Goal: Task Accomplishment & Management: Manage account settings

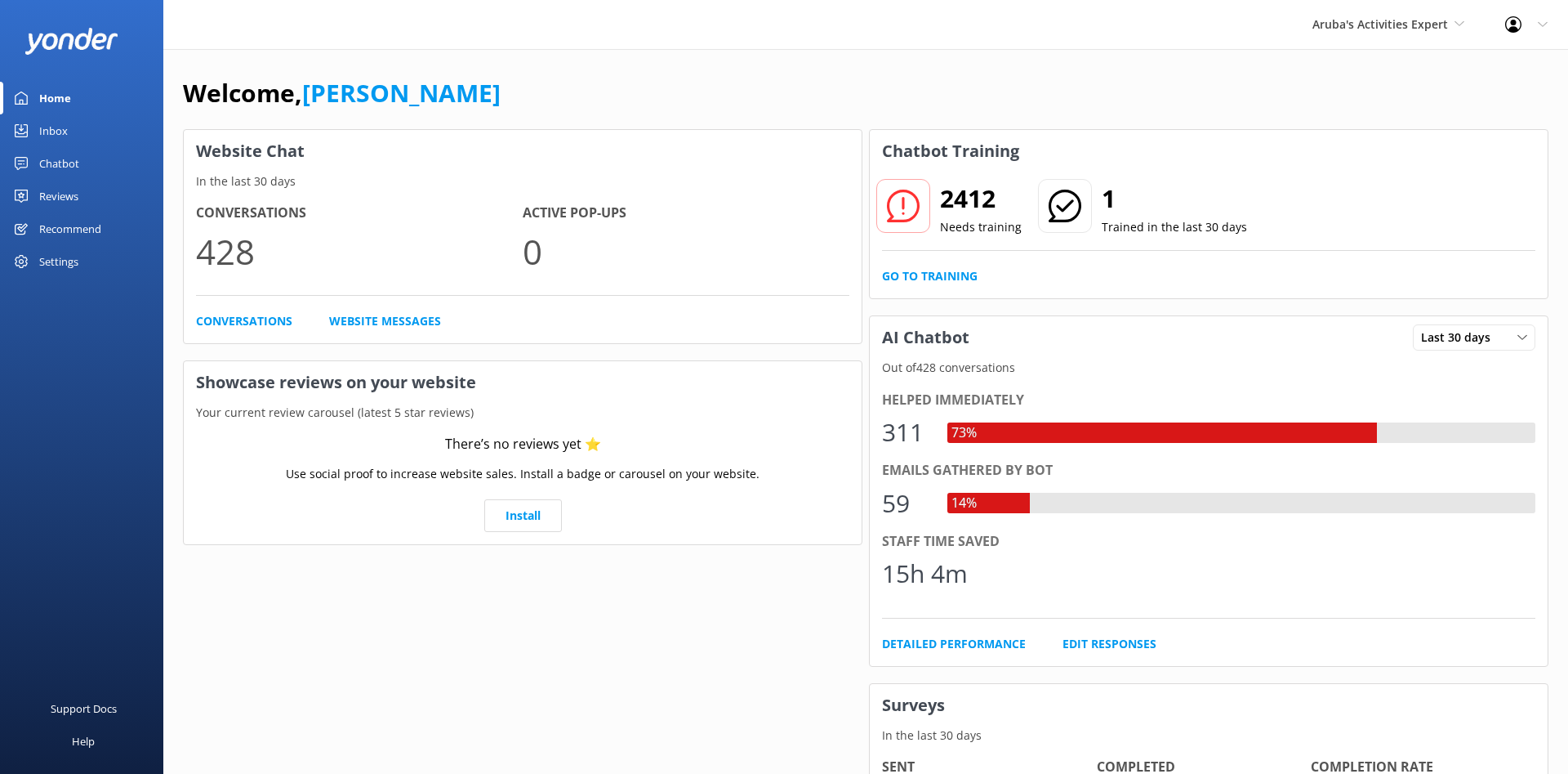
click at [69, 262] on div "Settings" at bounding box center [59, 261] width 39 height 33
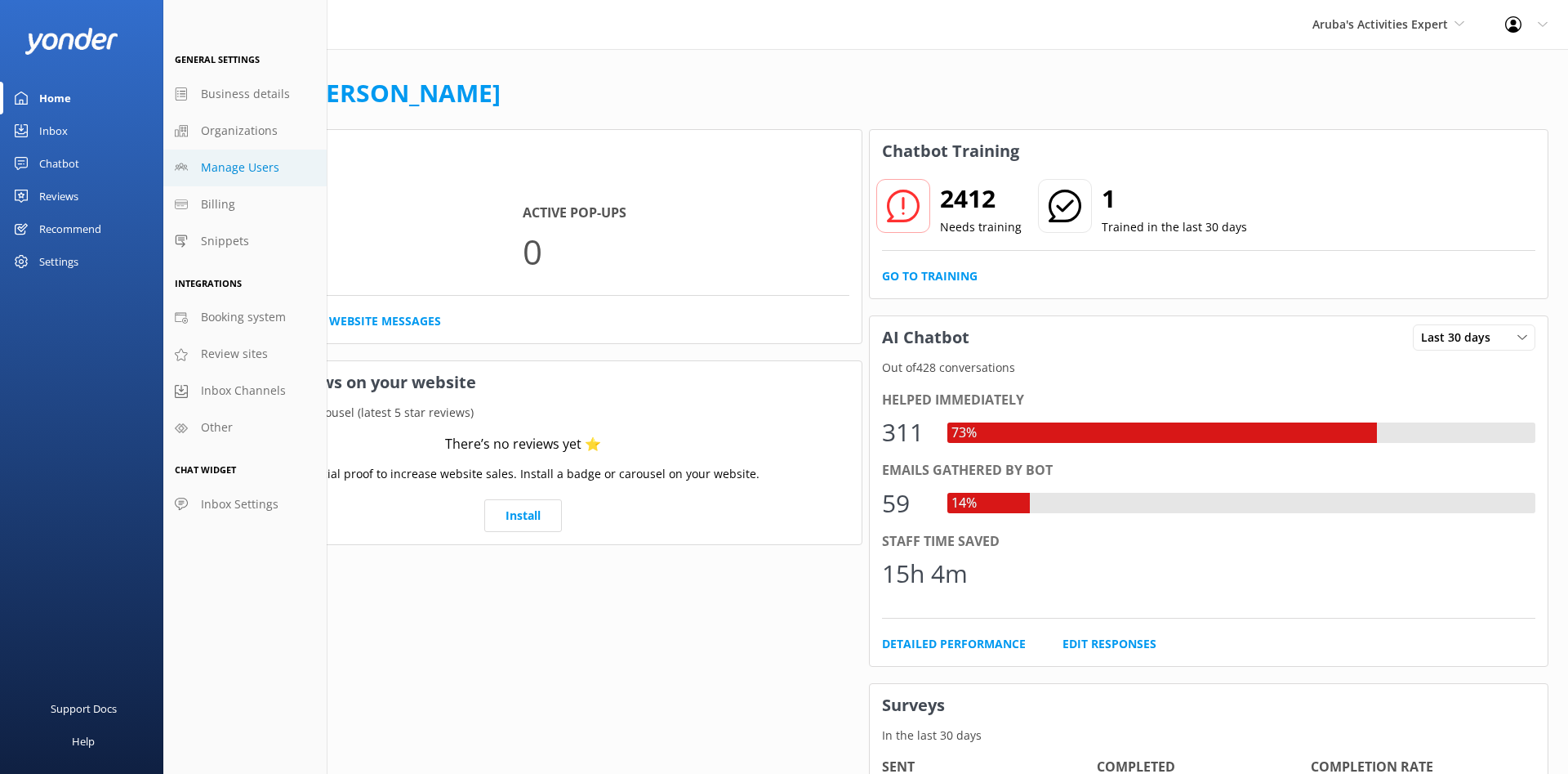
click at [246, 165] on span "Manage Users" at bounding box center [240, 167] width 78 height 18
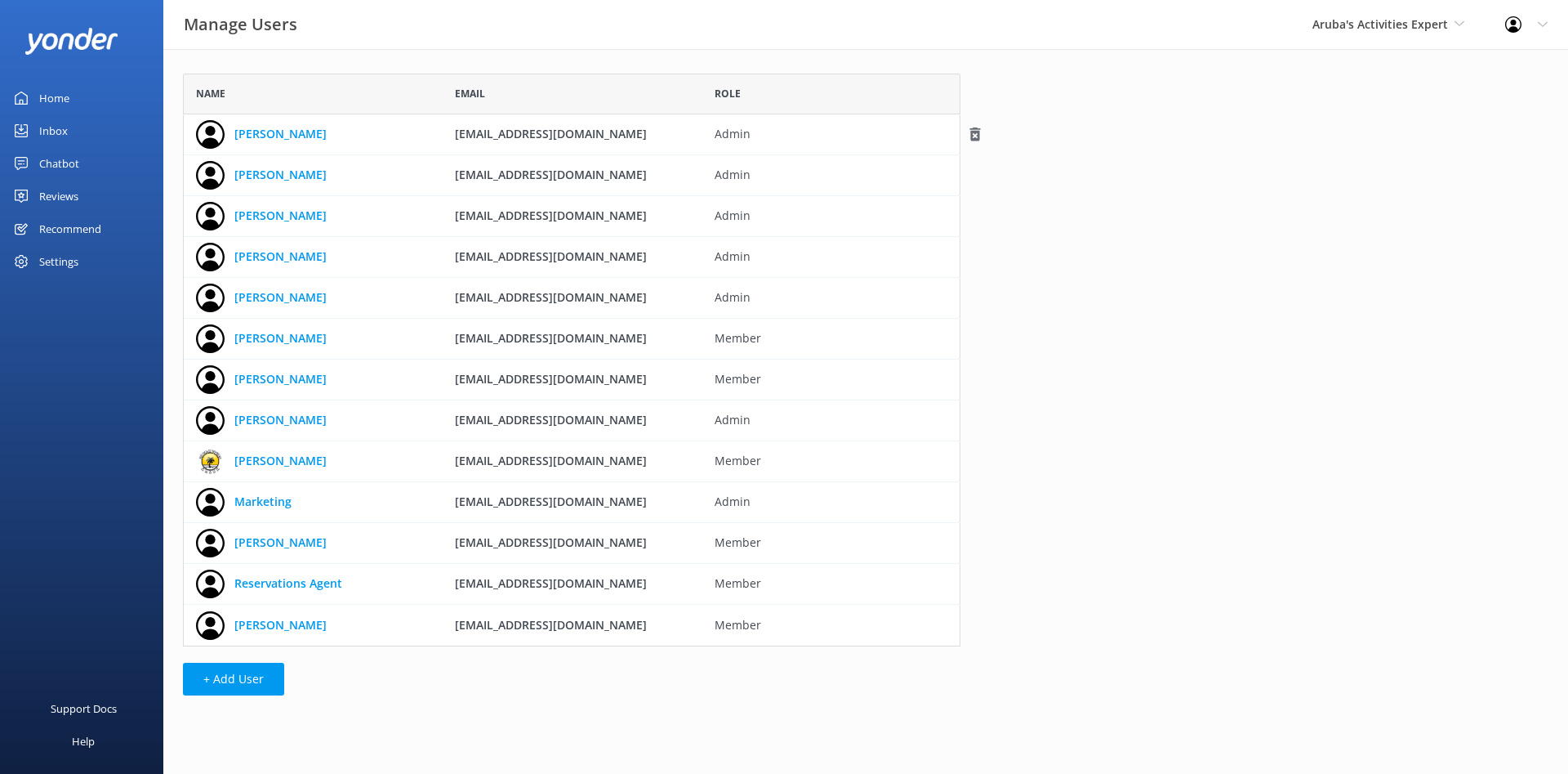
scroll to position [573, 777]
click at [306, 586] on link "Reservations Agent" at bounding box center [288, 582] width 107 height 18
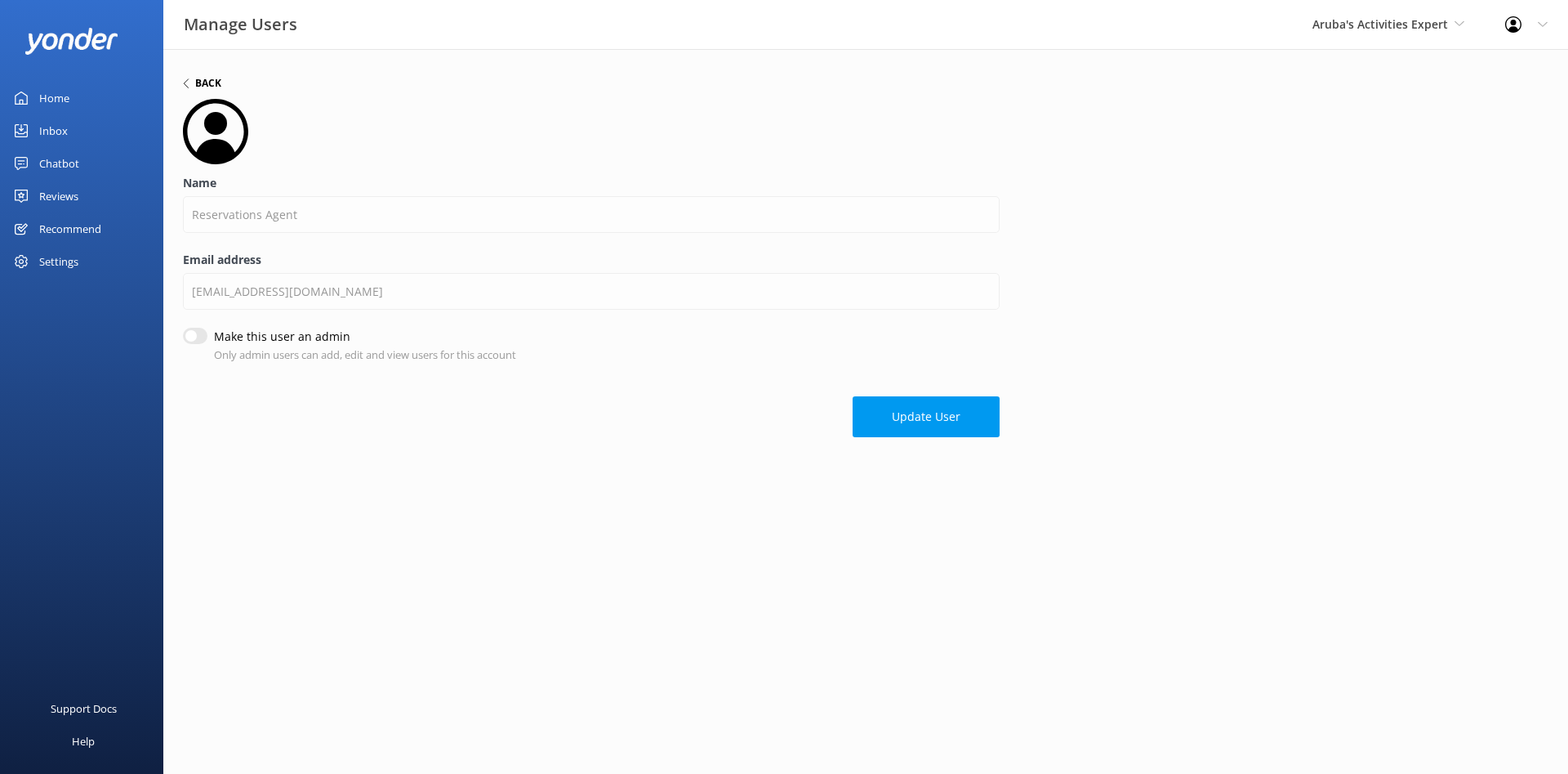
click at [205, 86] on h6 "Back" at bounding box center [208, 83] width 26 height 9
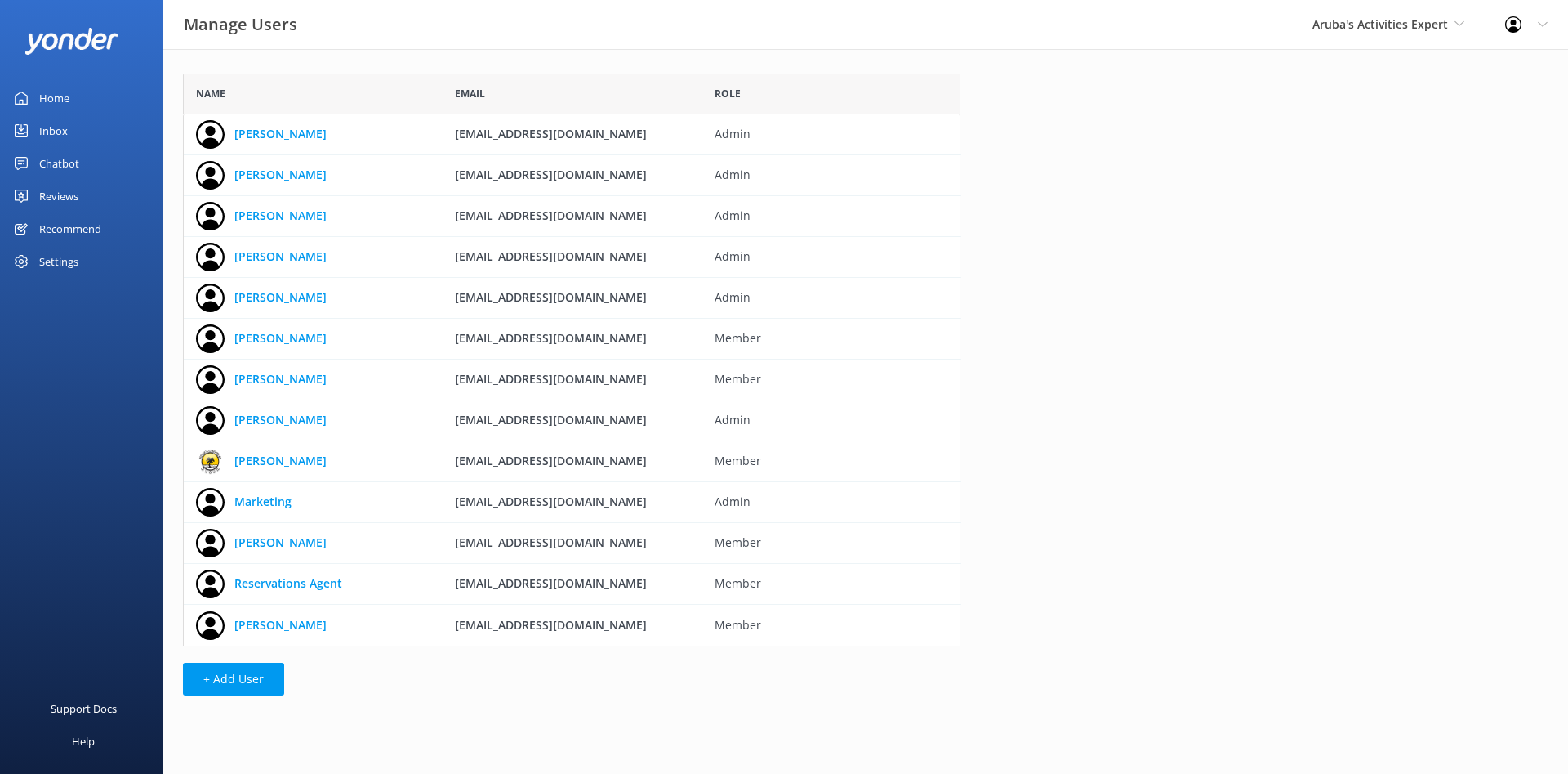
scroll to position [573, 777]
click at [82, 247] on div "Settings" at bounding box center [81, 261] width 164 height 33
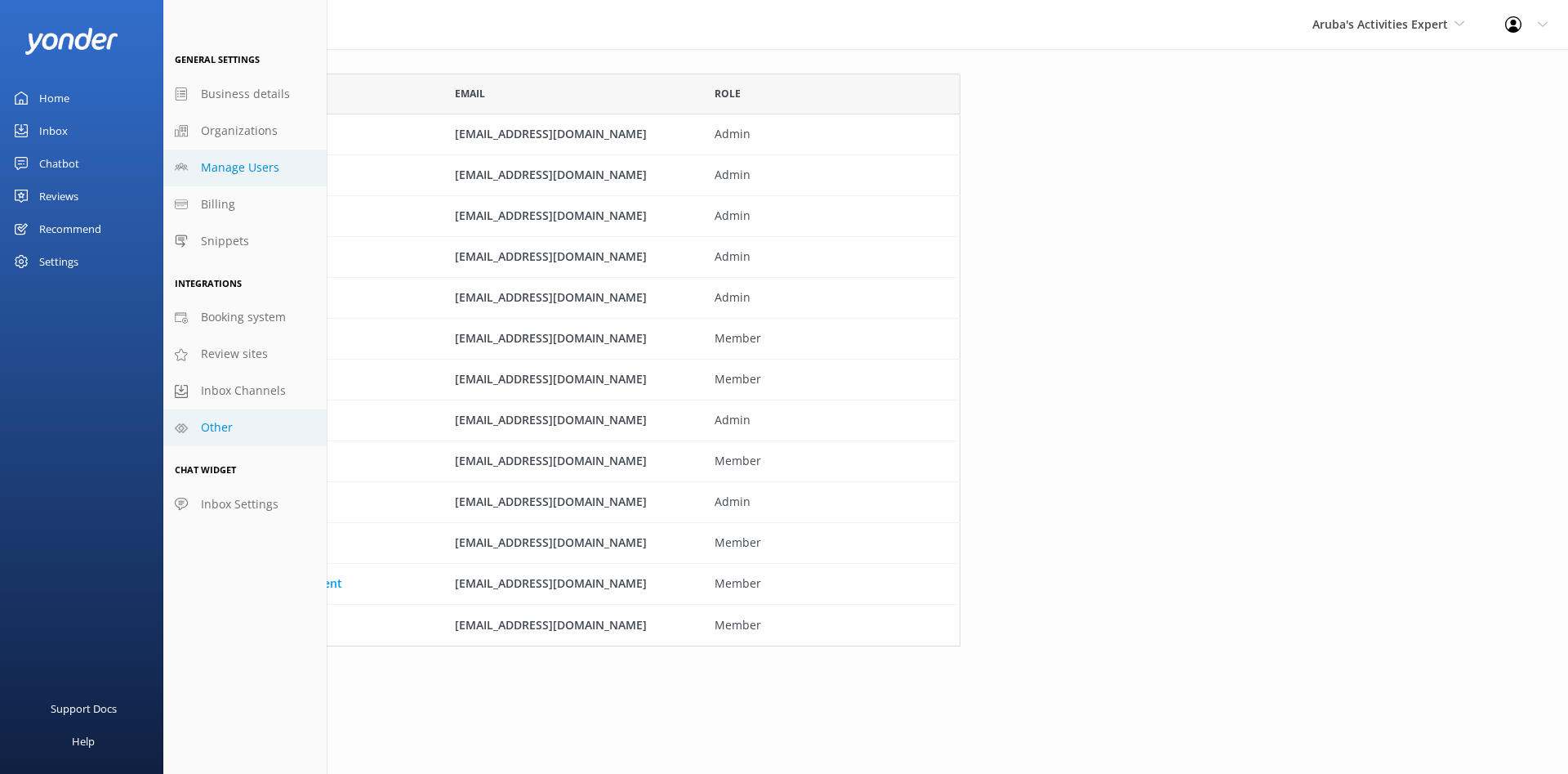
click at [214, 432] on span "Other" at bounding box center [217, 427] width 32 height 18
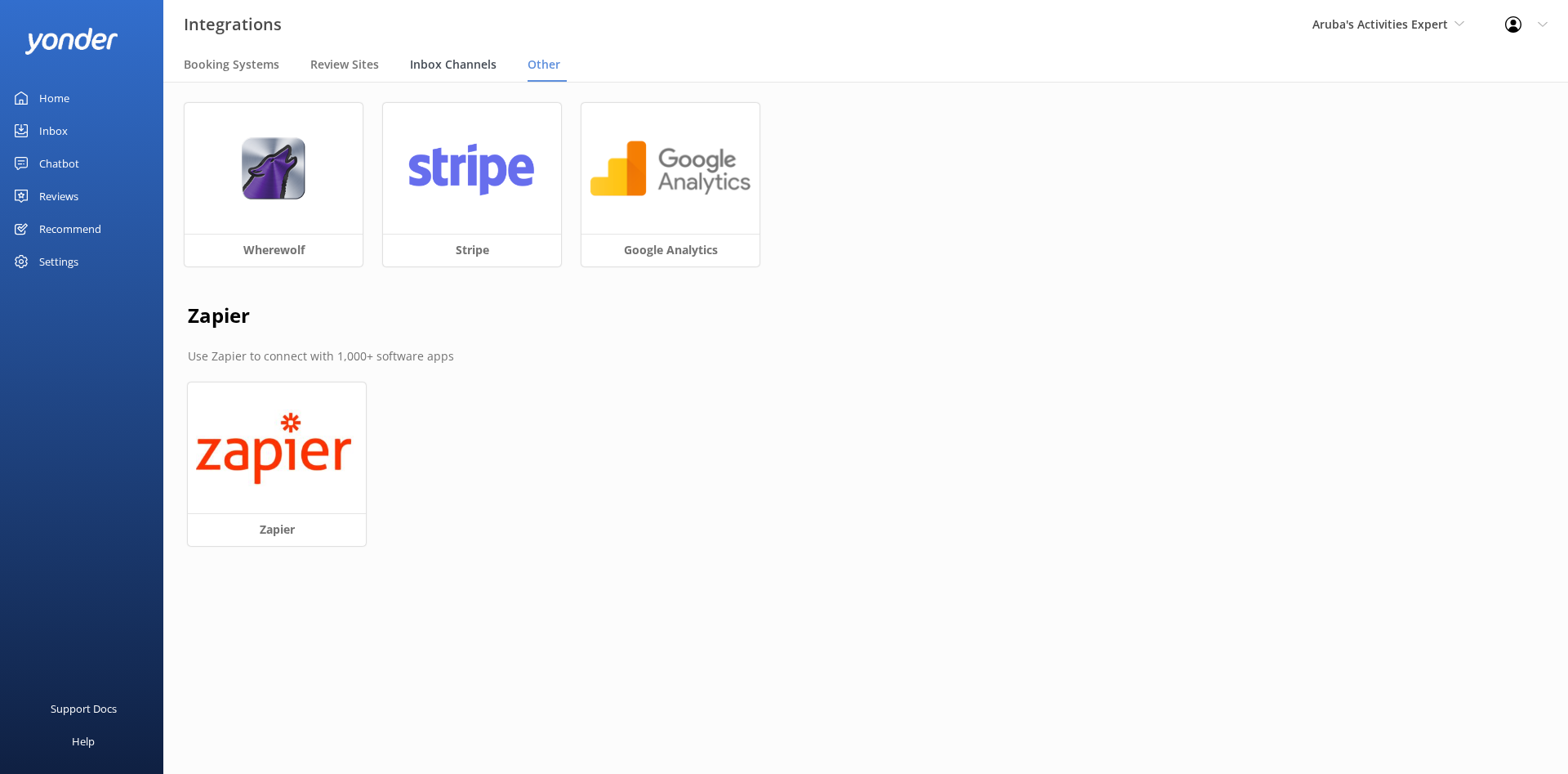
click at [455, 64] on span "Inbox Channels" at bounding box center [453, 64] width 87 height 16
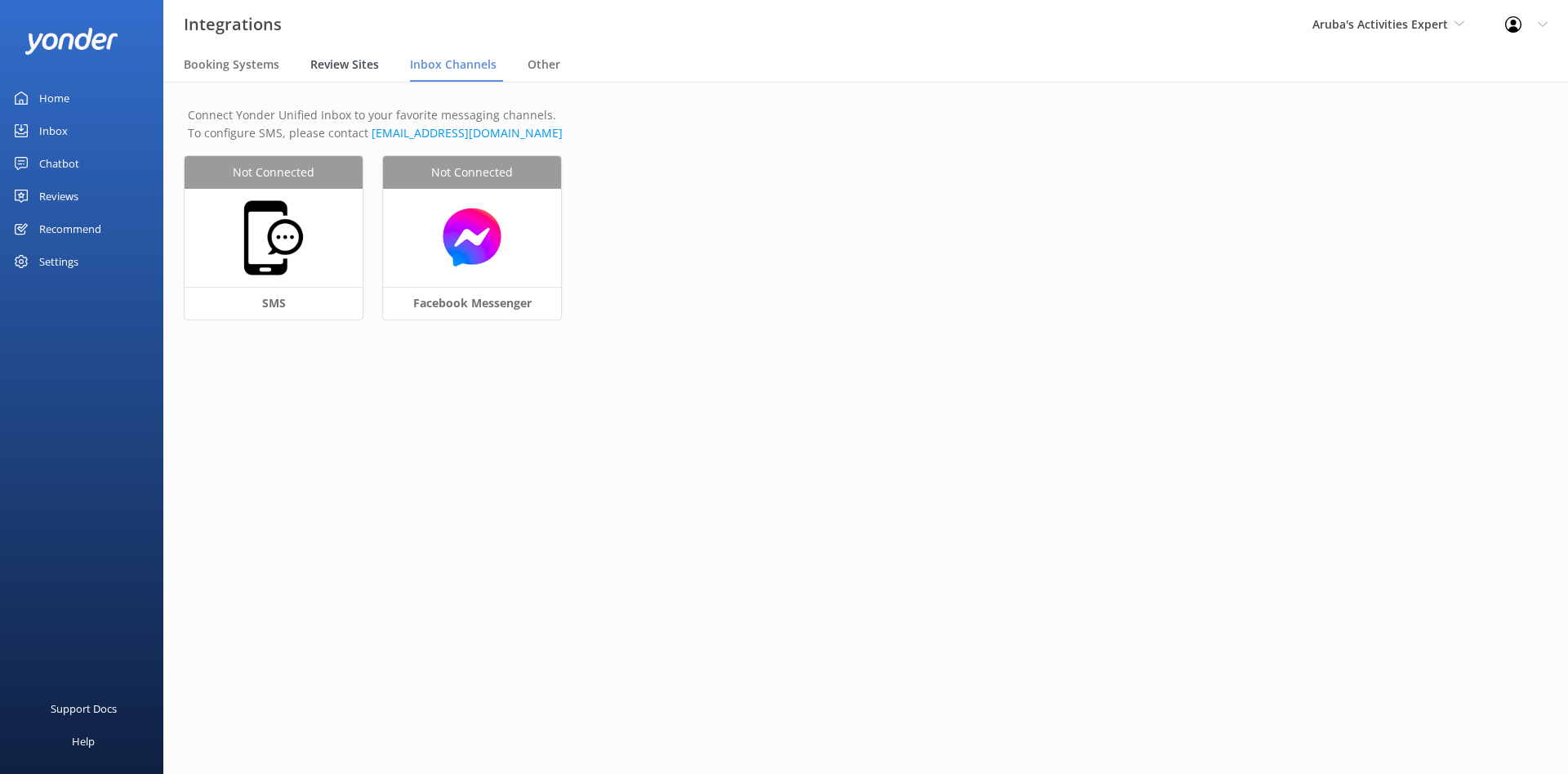
click at [324, 68] on span "Review Sites" at bounding box center [344, 64] width 68 height 16
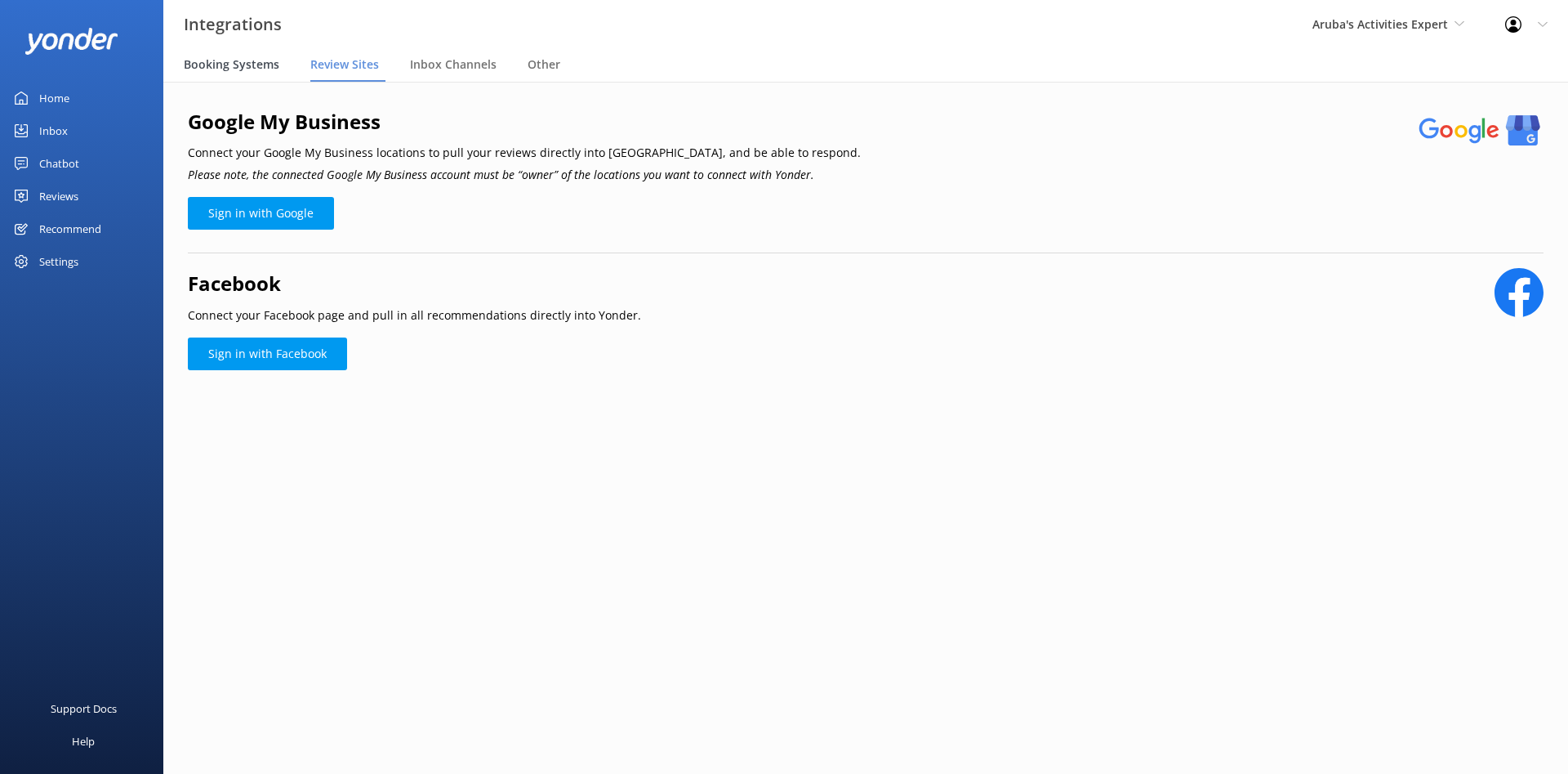
click at [232, 77] on div "Booking Systems" at bounding box center [235, 64] width 102 height 33
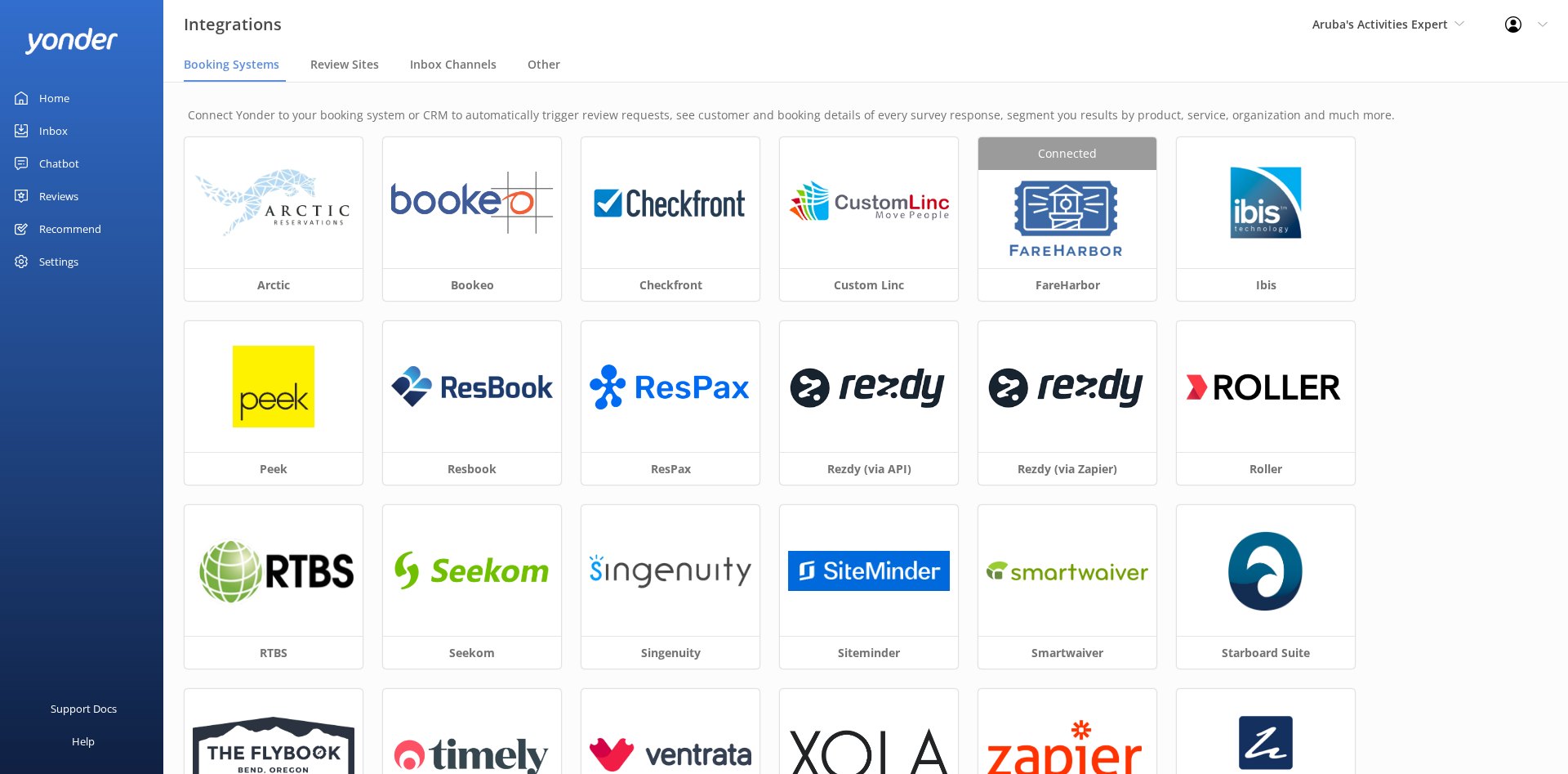
click at [71, 100] on link "Home" at bounding box center [81, 97] width 164 height 33
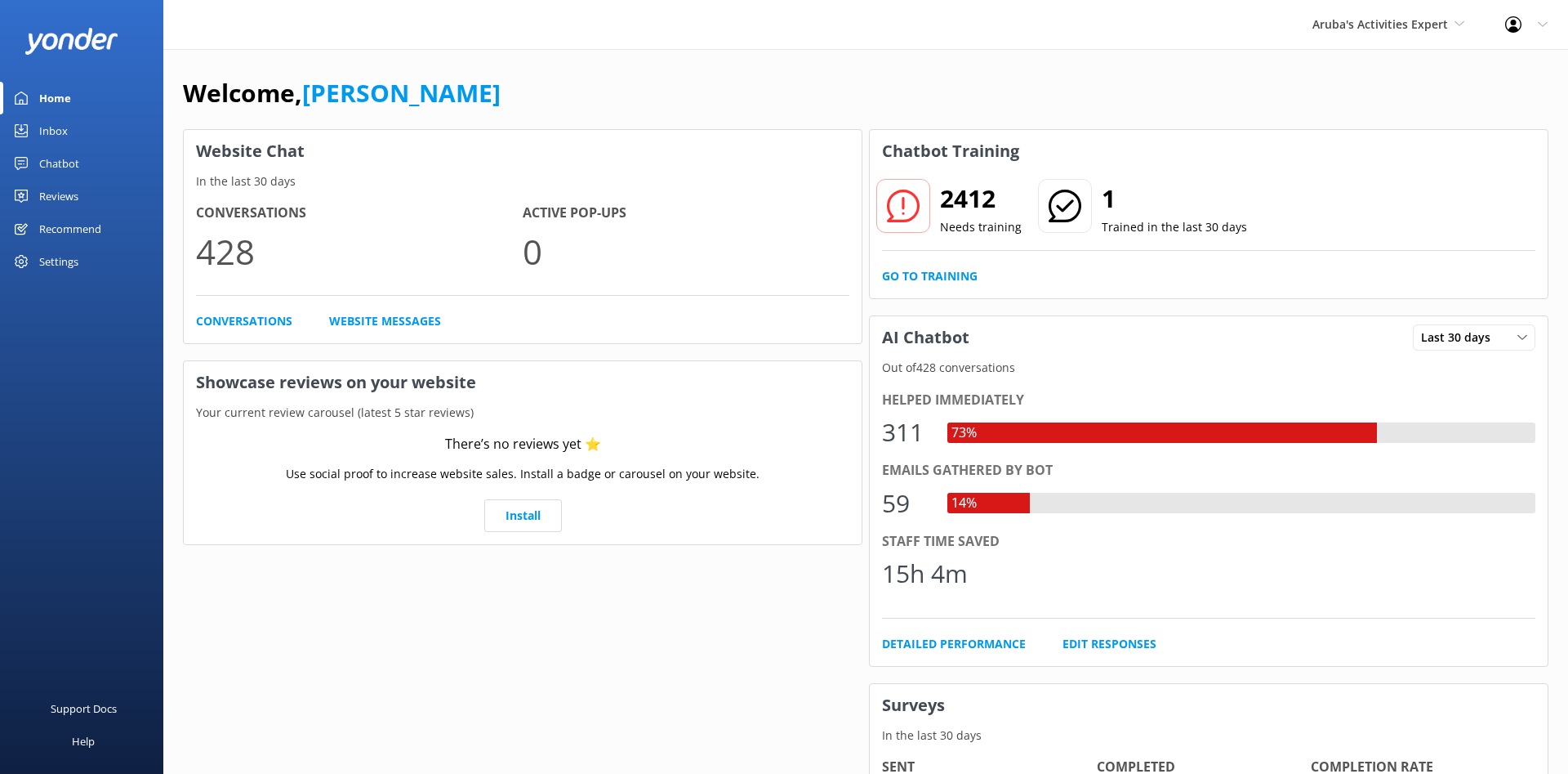
click at [69, 128] on link "Inbox" at bounding box center [81, 130] width 164 height 33
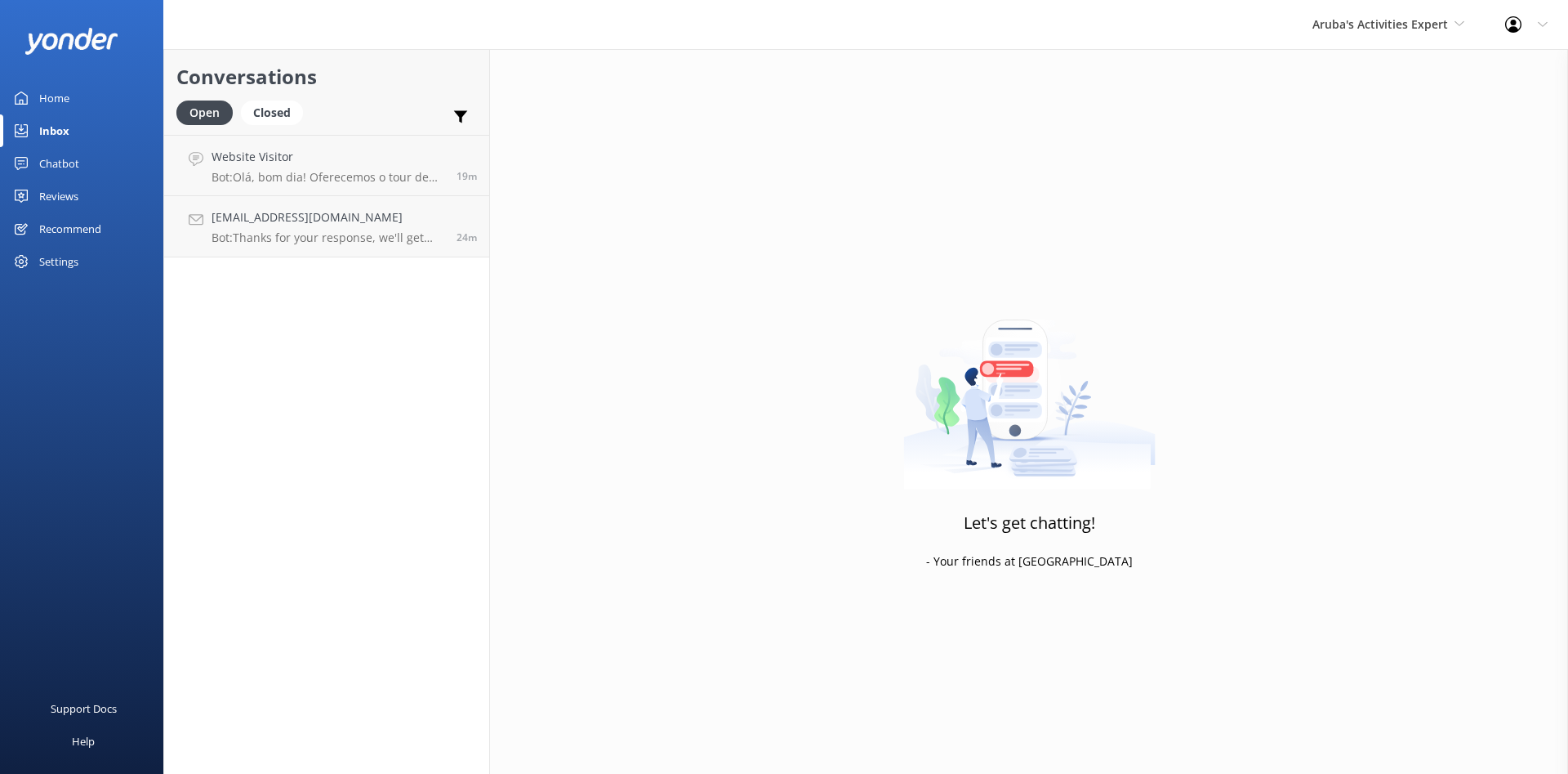
click at [1520, 29] on use at bounding box center [1513, 23] width 16 height 16
click at [1508, 68] on link "Profile Settings" at bounding box center [1487, 69] width 164 height 41
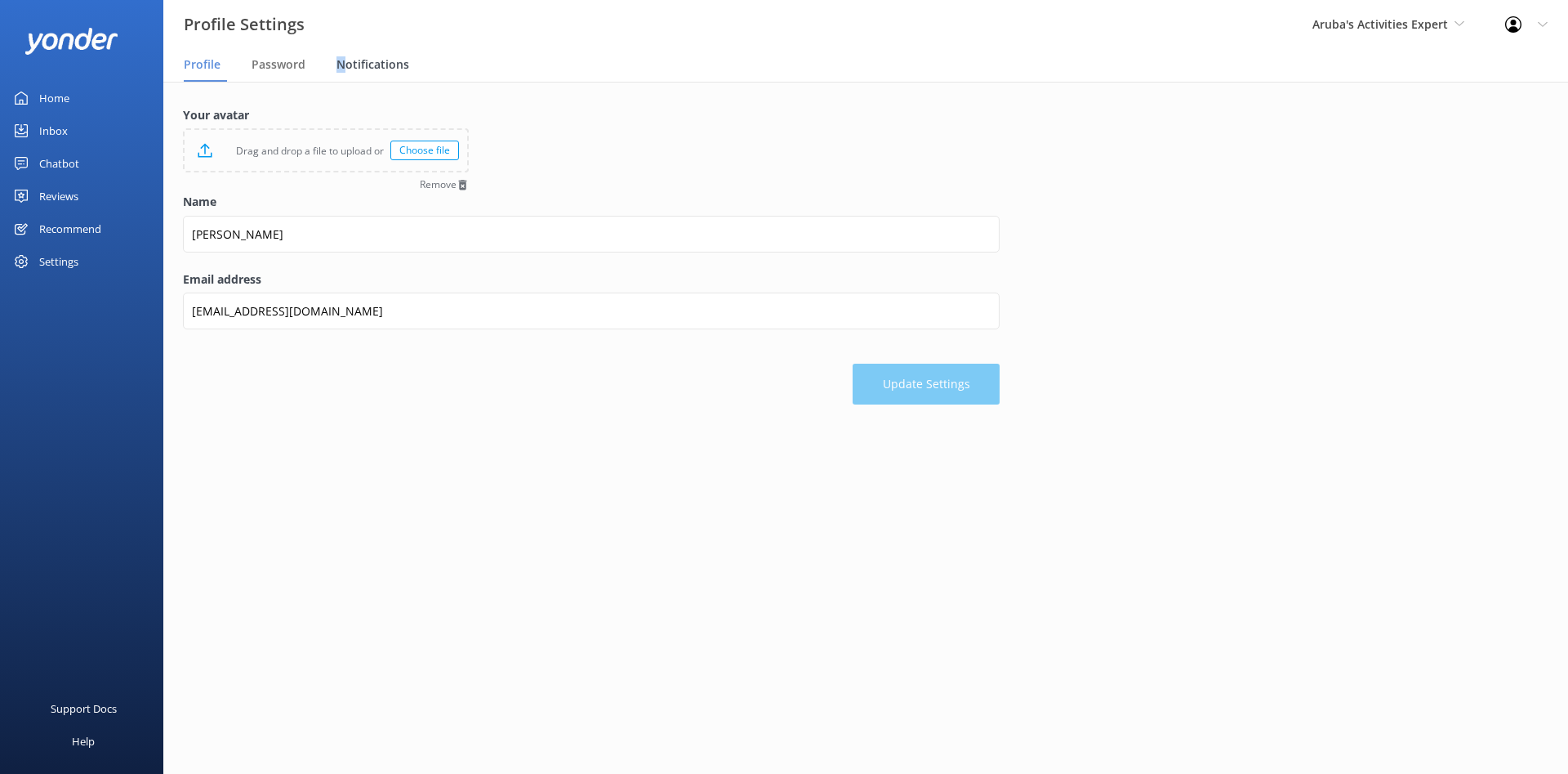
click at [340, 58] on span "Notifications" at bounding box center [373, 64] width 73 height 16
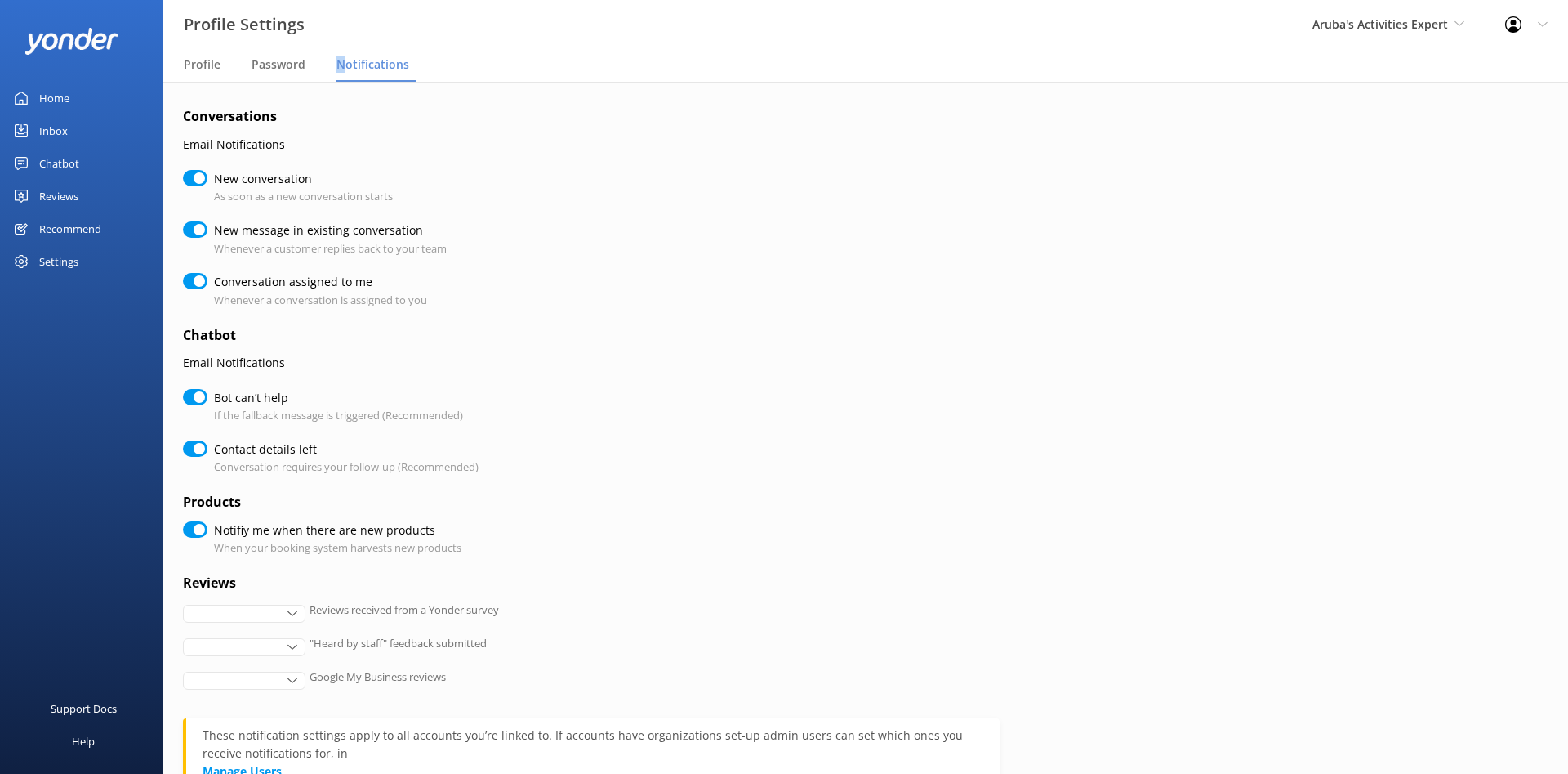
checkbox input "true"
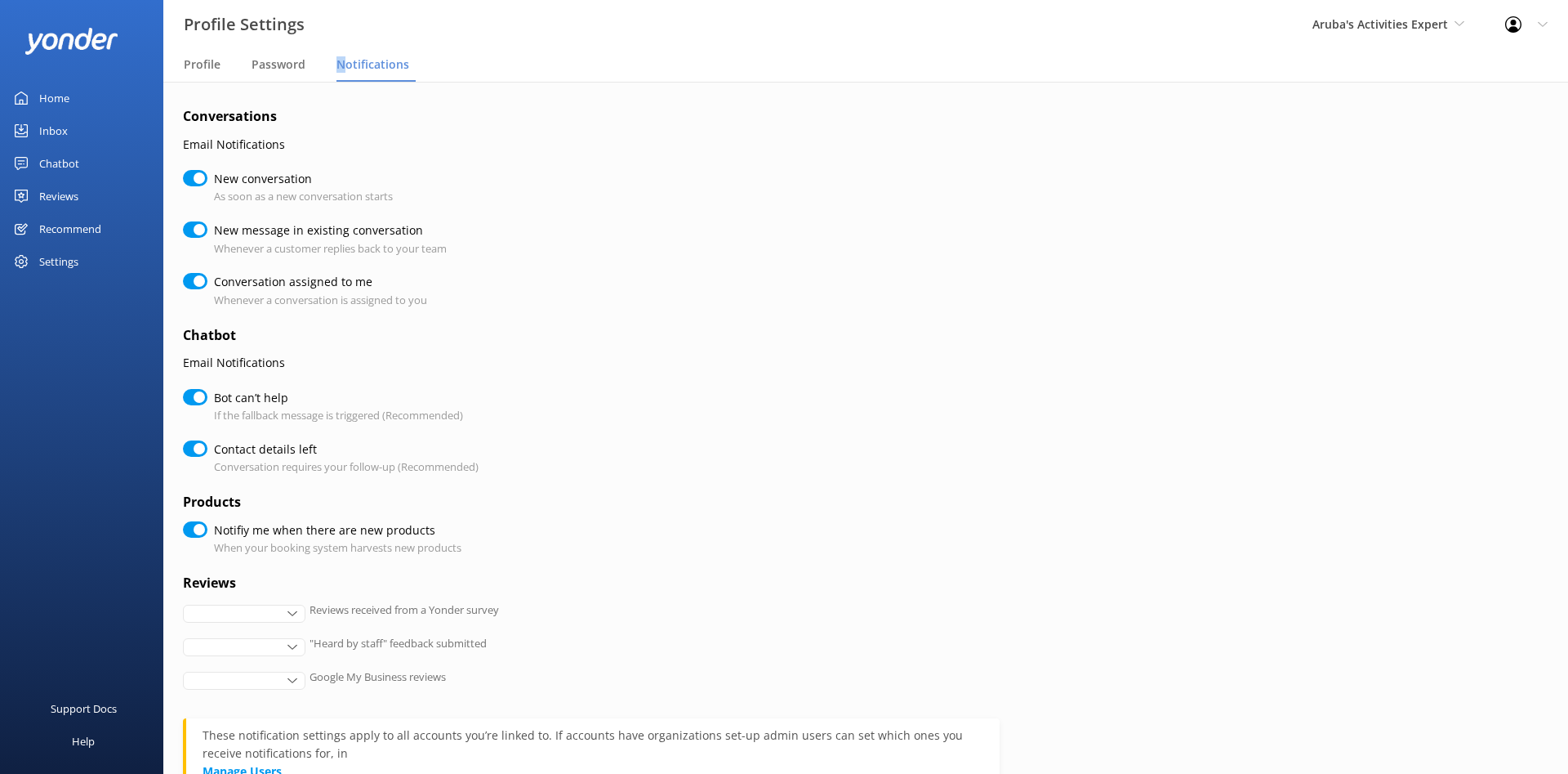
checkbox input "true"
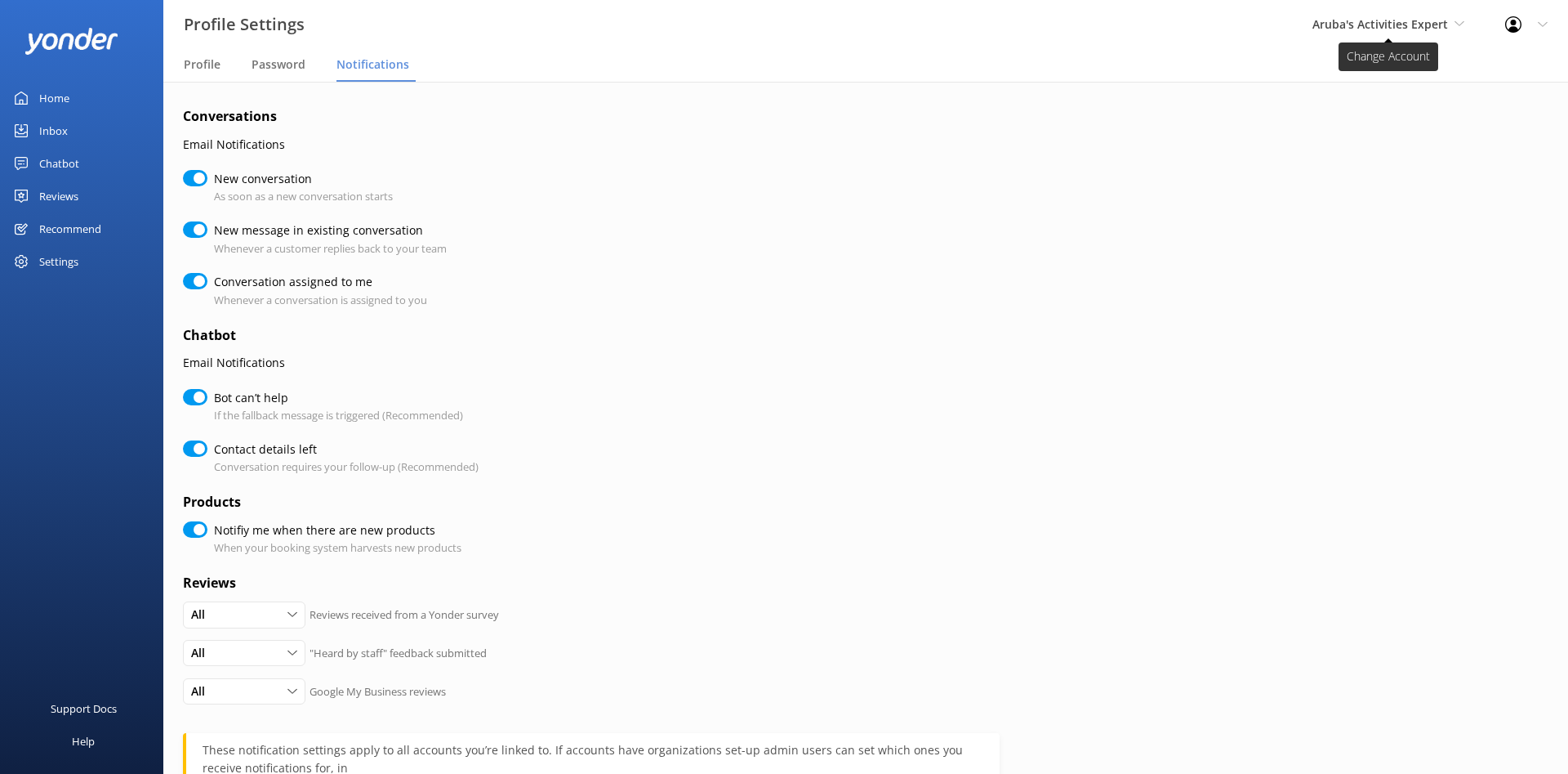
click at [1424, 28] on span "Aruba's Activities Expert" at bounding box center [1380, 23] width 135 height 16
click at [1370, 108] on link "The Captain" at bounding box center [1374, 108] width 164 height 39
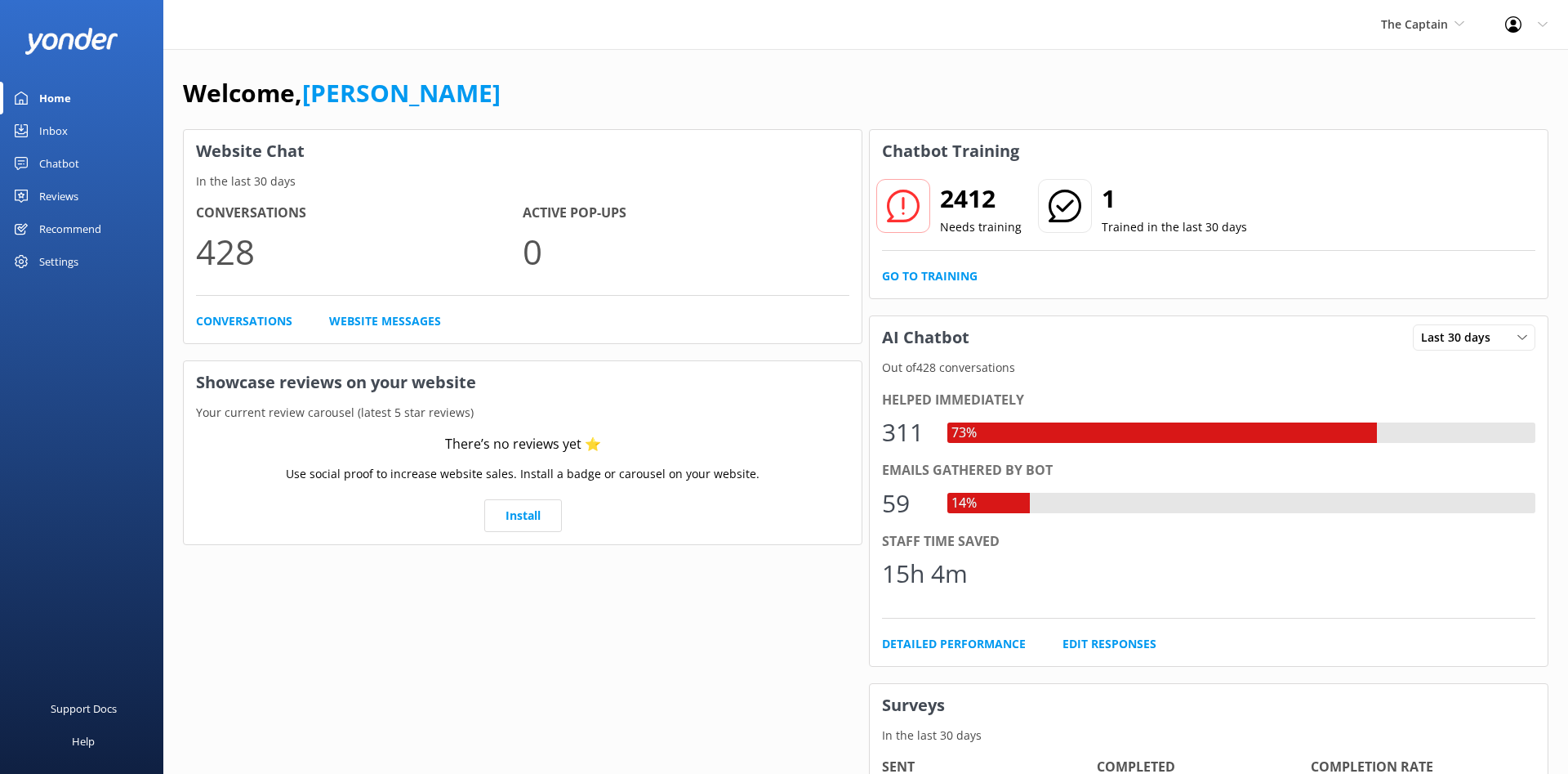
click at [75, 254] on div "Settings" at bounding box center [59, 261] width 39 height 33
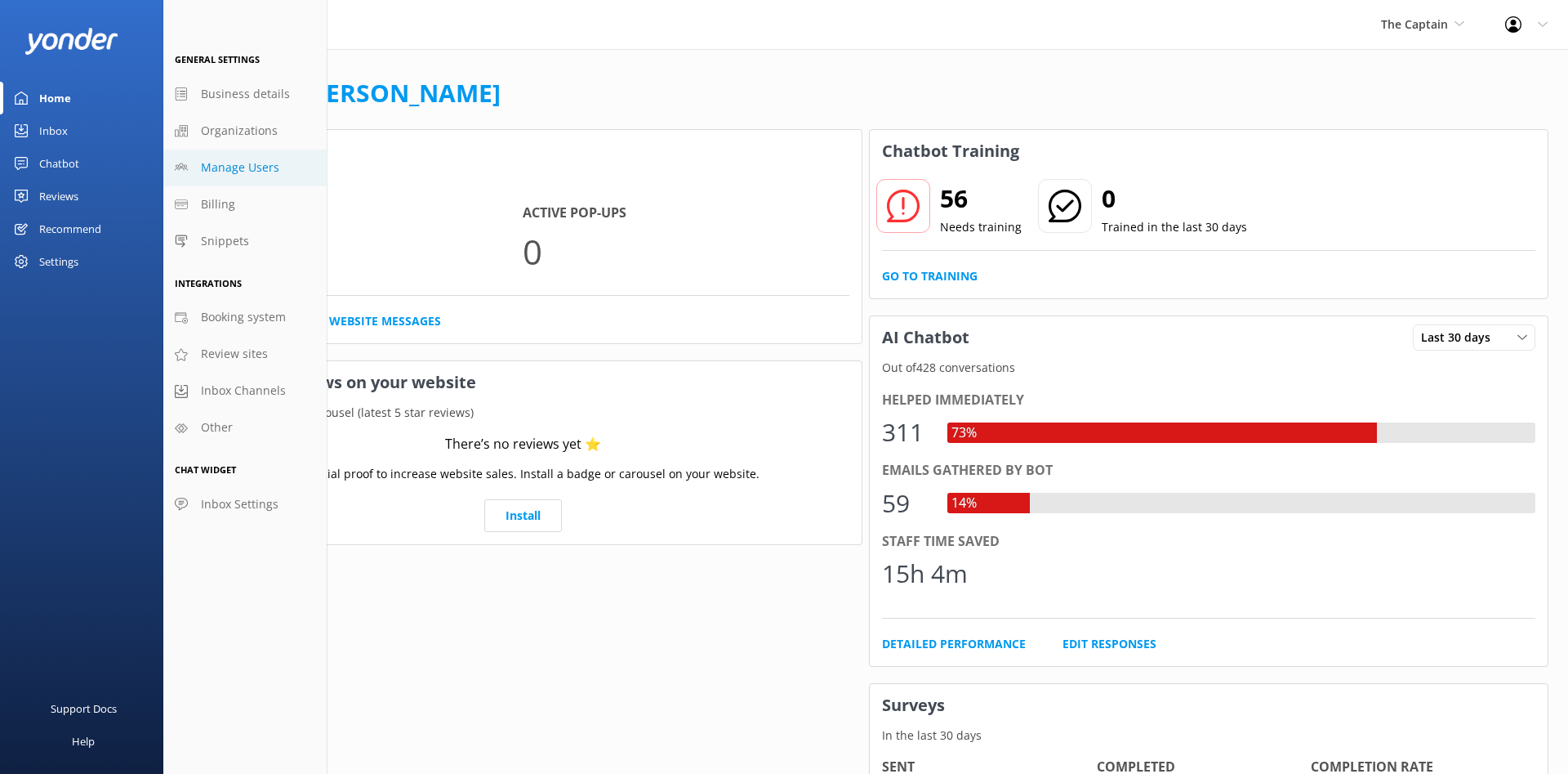
click at [263, 172] on span "Manage Users" at bounding box center [240, 167] width 78 height 18
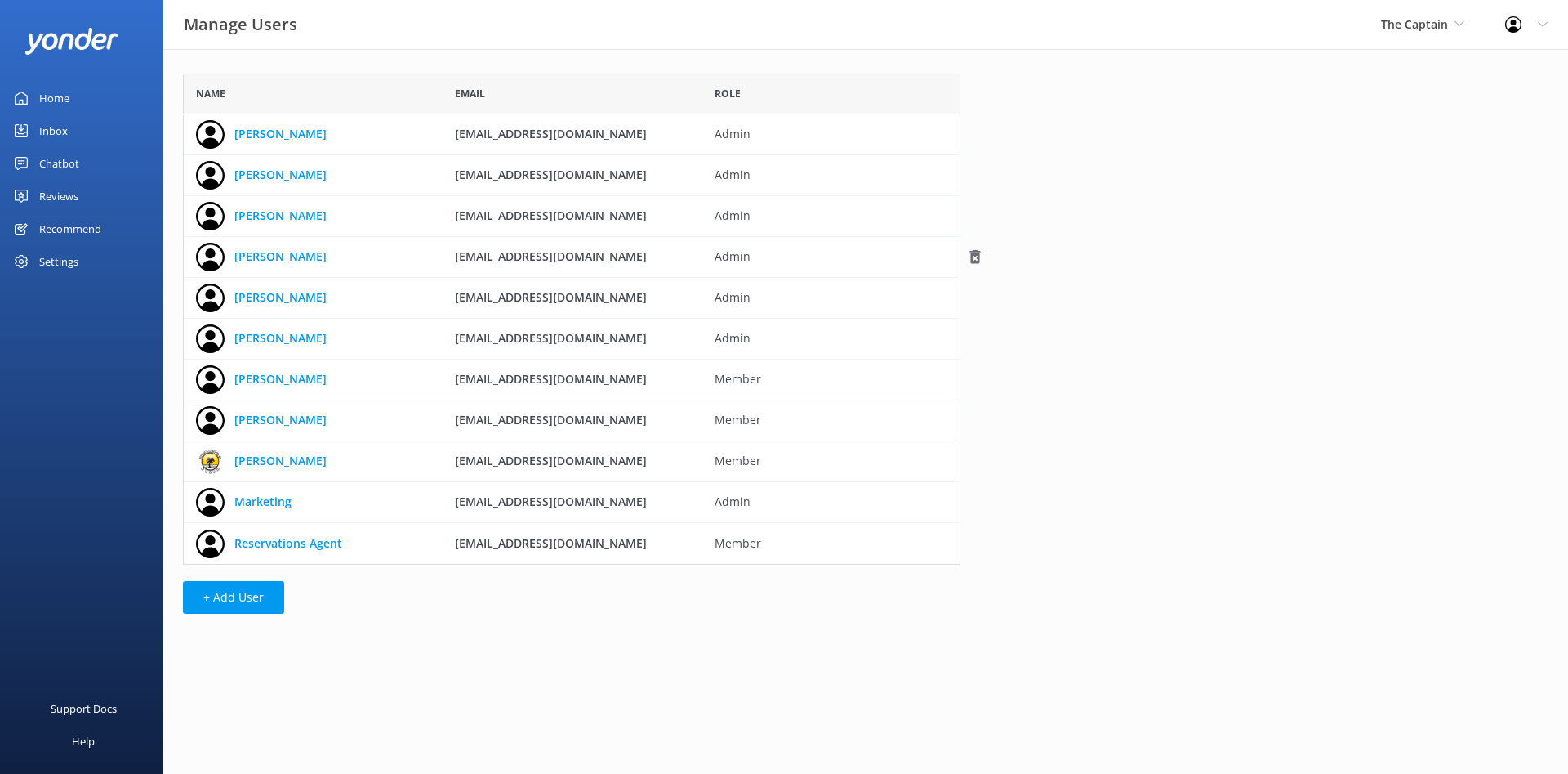
scroll to position [491, 777]
click at [1459, 27] on icon at bounding box center [1460, 23] width 9 height 9
click at [1423, 77] on link "De [GEOGRAPHIC_DATA]" at bounding box center [1442, 68] width 164 height 39
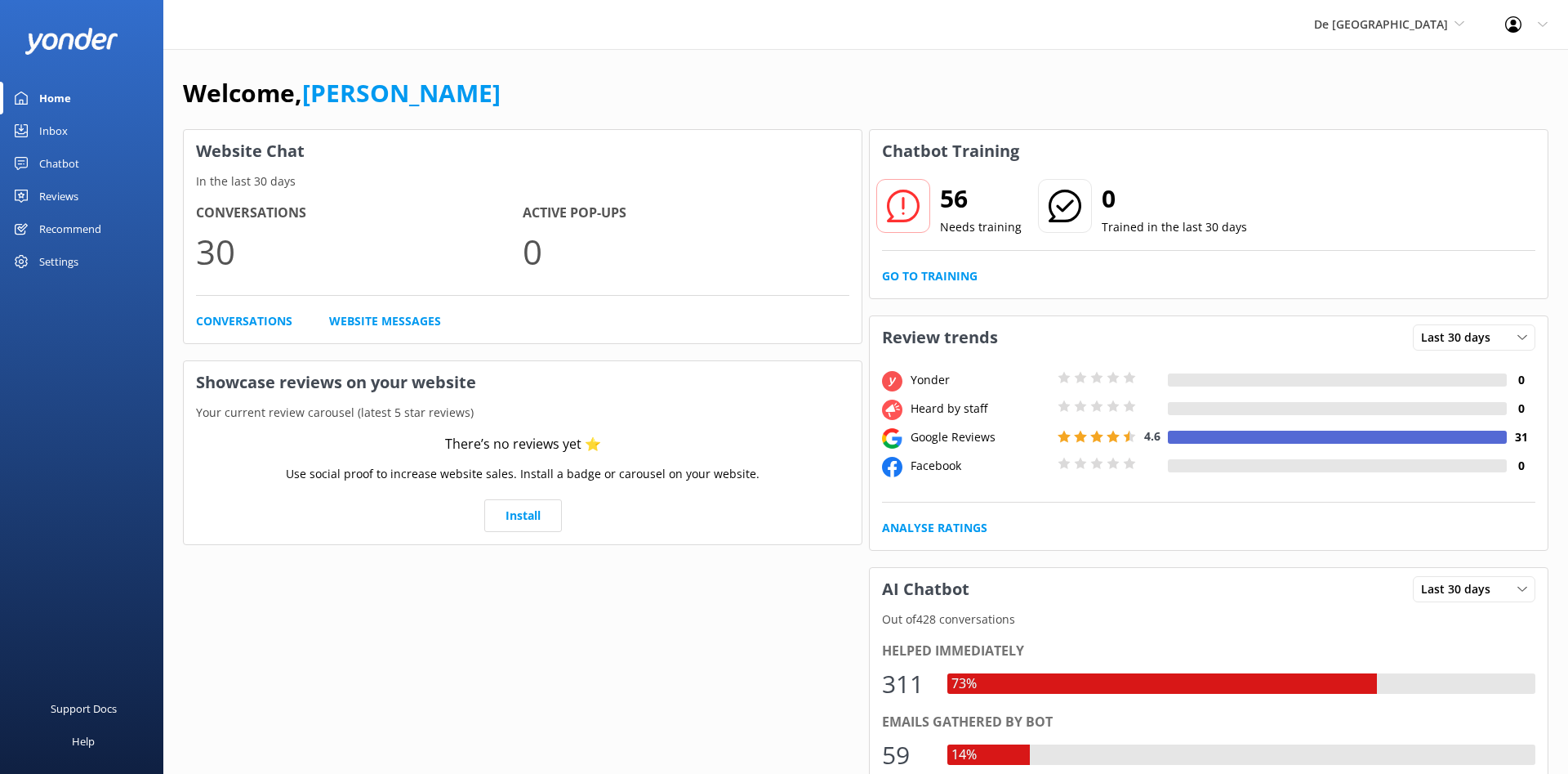
click at [47, 265] on div "Settings" at bounding box center [59, 261] width 39 height 33
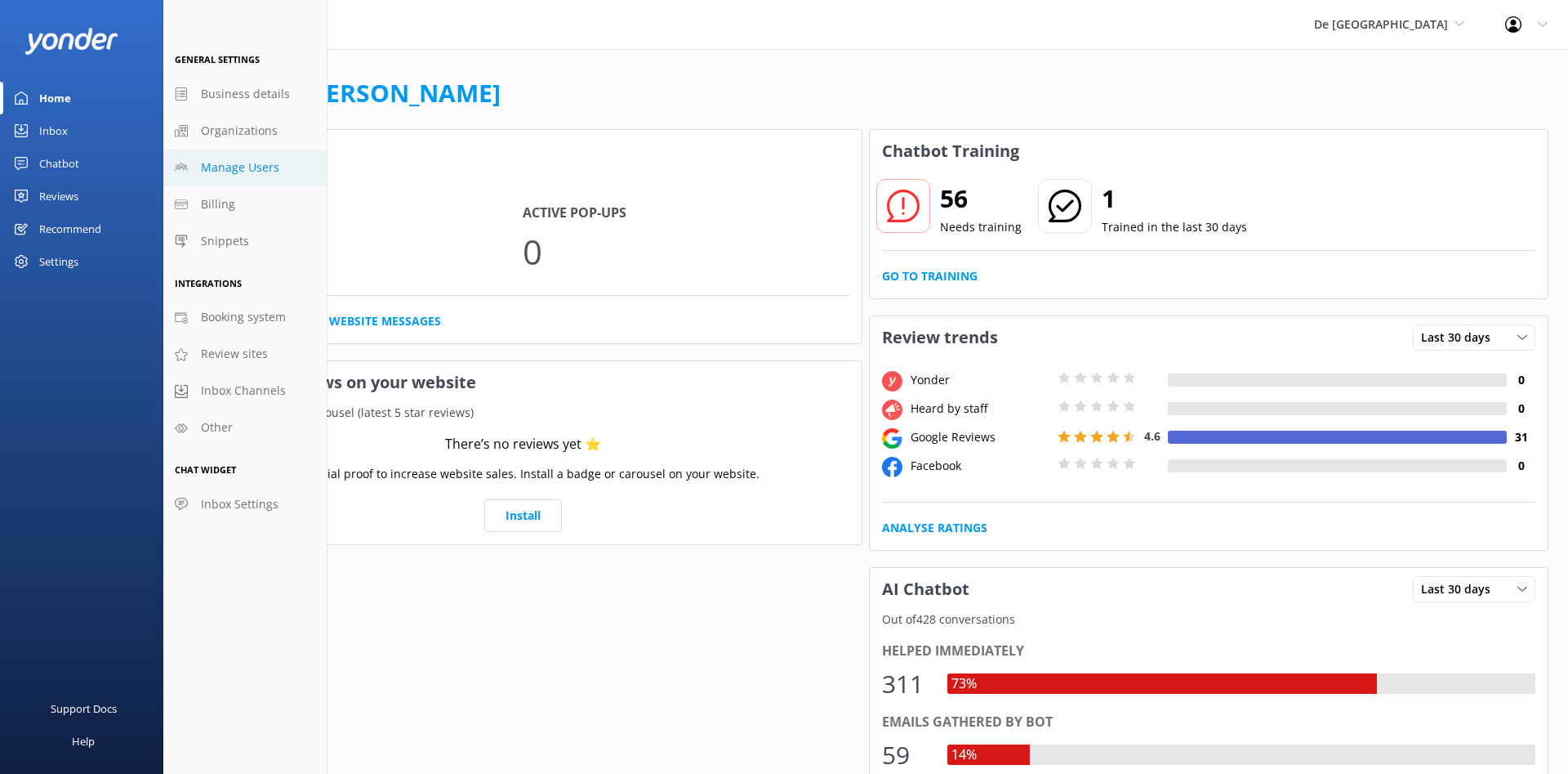
click at [263, 173] on span "Manage Users" at bounding box center [240, 167] width 78 height 18
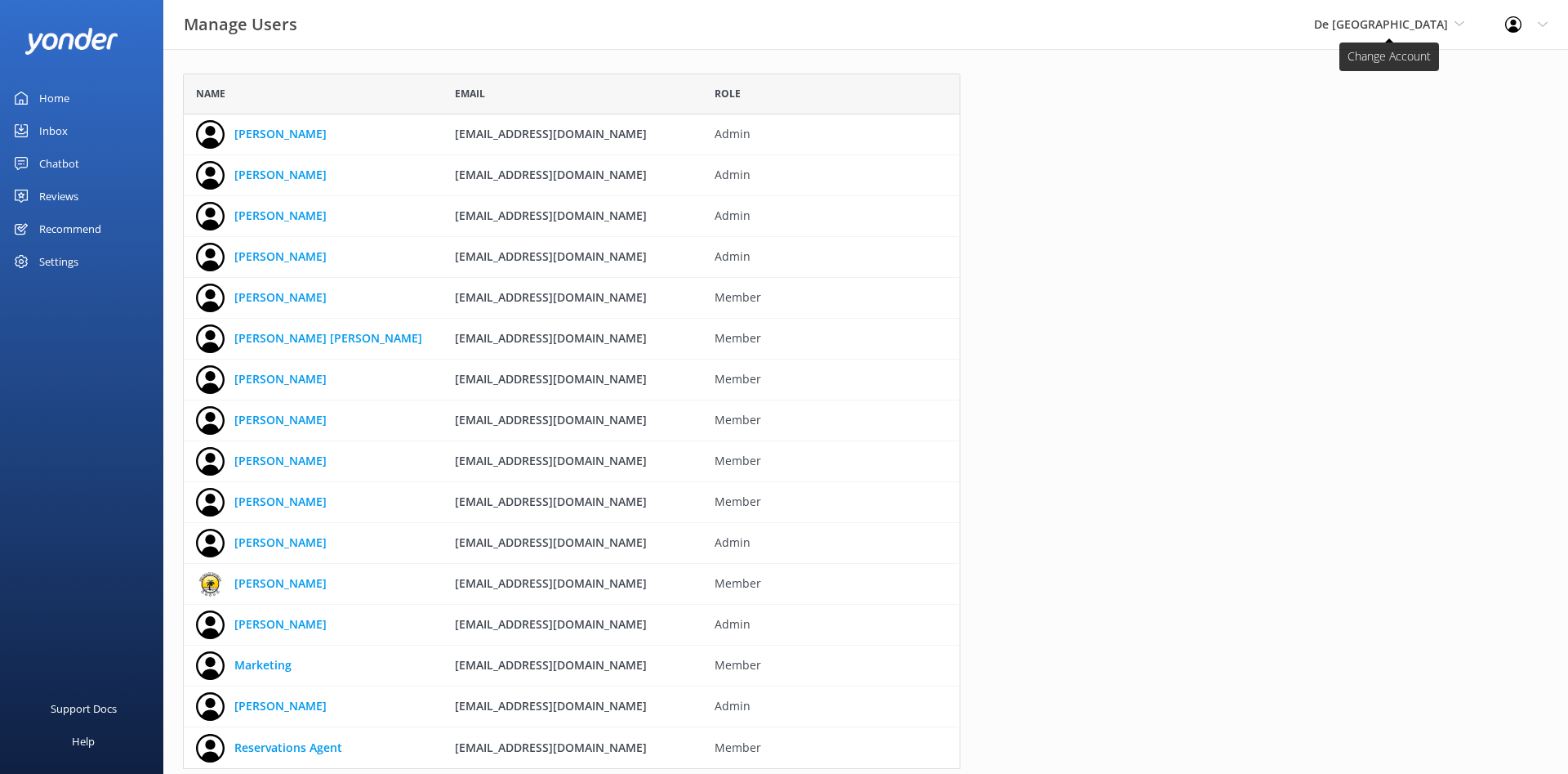
click at [1413, 32] on span "De [GEOGRAPHIC_DATA]" at bounding box center [1380, 23] width 134 height 16
click at [1407, 60] on link "De [GEOGRAPHIC_DATA]" at bounding box center [1376, 68] width 164 height 39
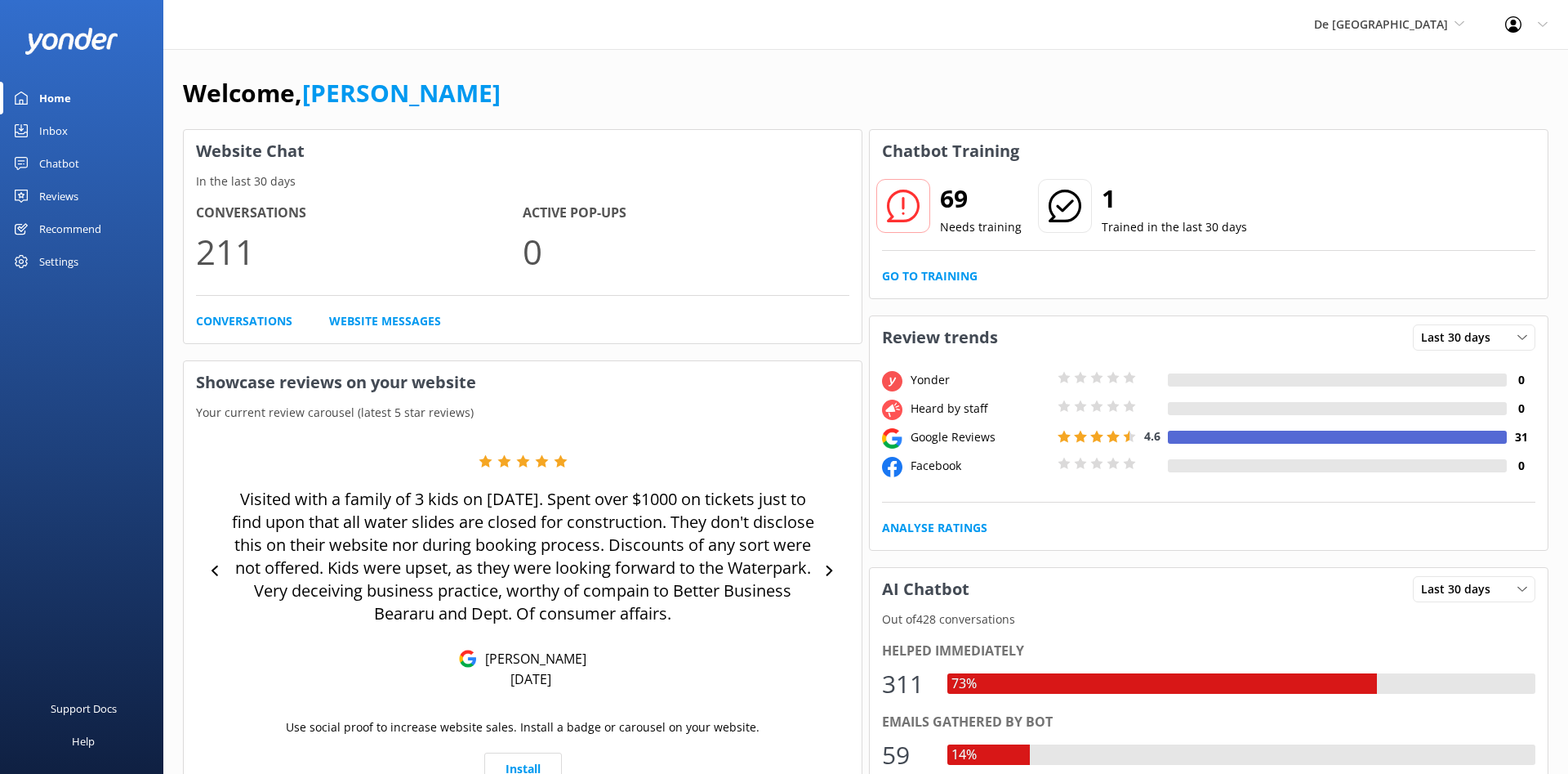
click at [71, 264] on div "Settings" at bounding box center [59, 261] width 39 height 33
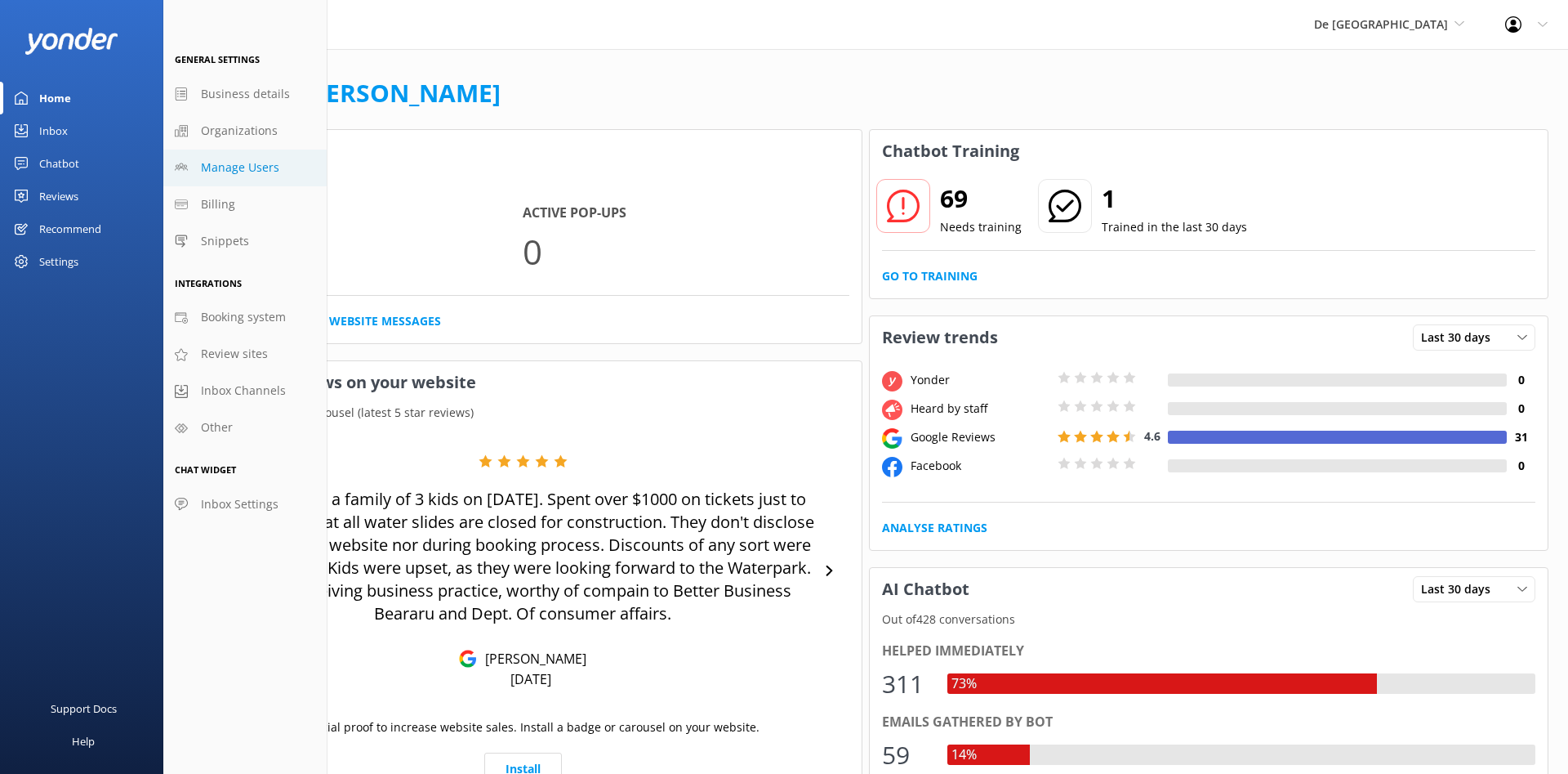
click at [256, 168] on span "Manage Users" at bounding box center [240, 167] width 78 height 18
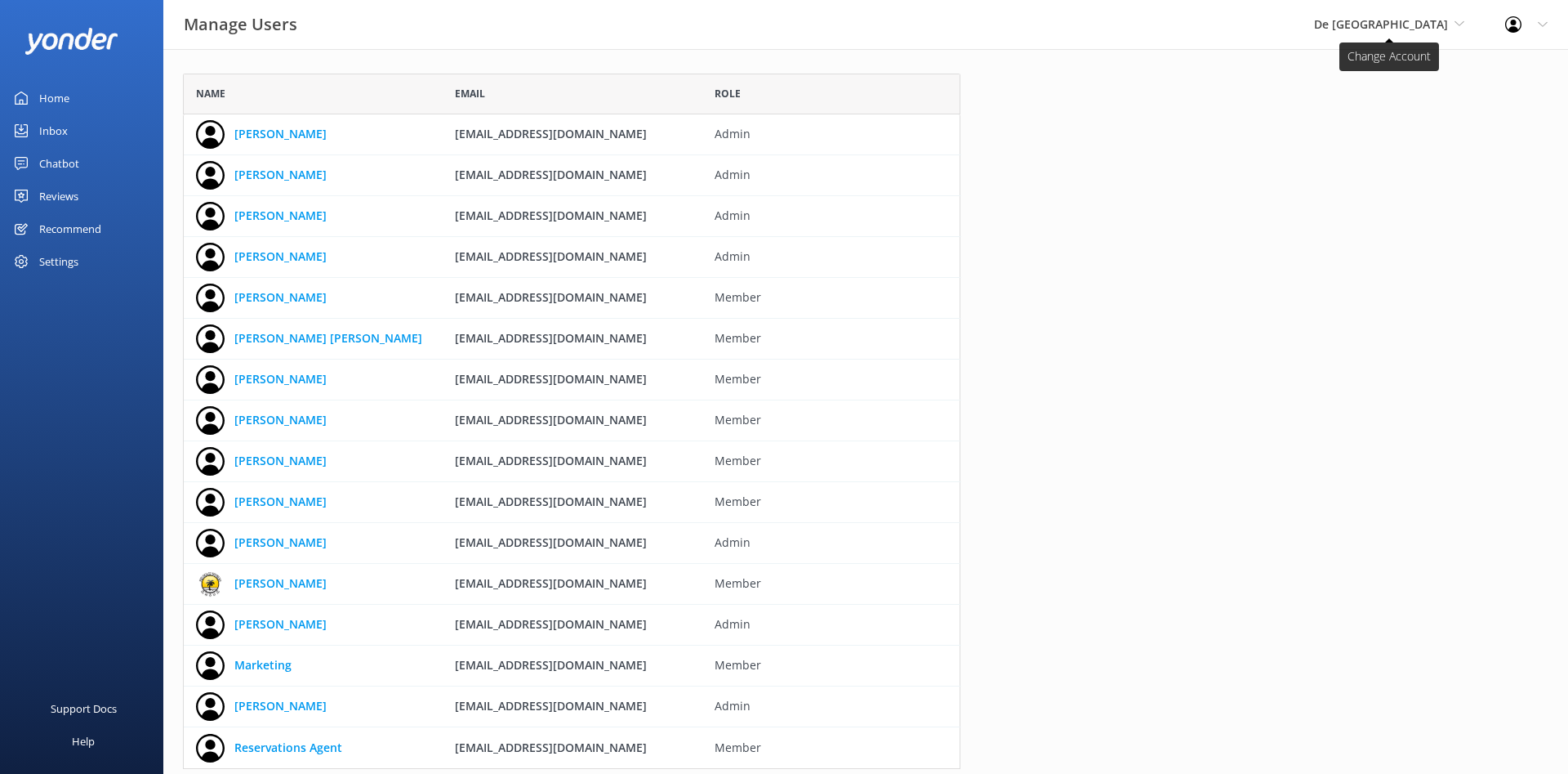
click at [1406, 19] on span "De [GEOGRAPHIC_DATA]" at bounding box center [1380, 23] width 134 height 16
click at [1396, 145] on link "Aruba's Activities Expert" at bounding box center [1376, 147] width 164 height 39
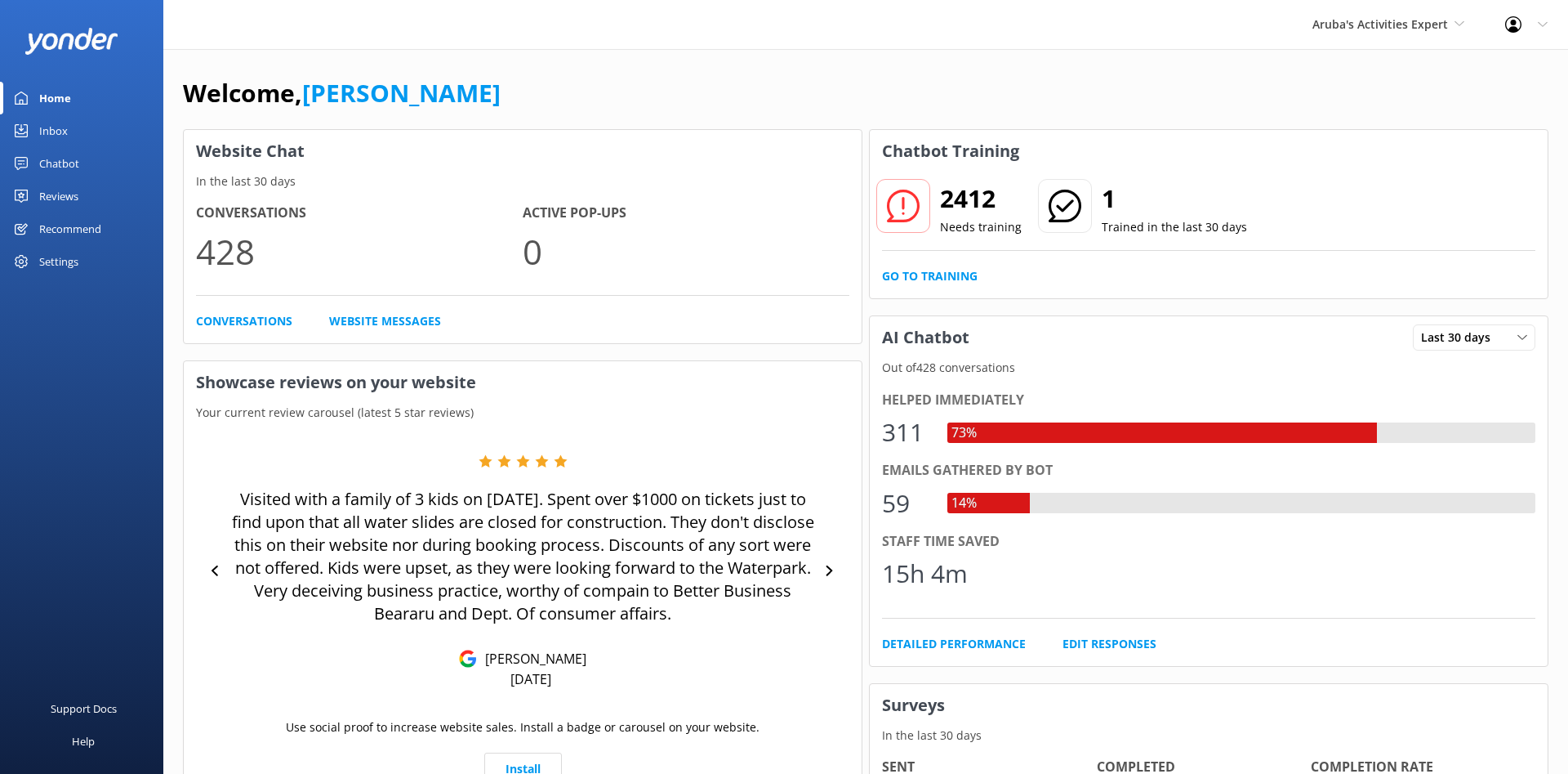
click at [64, 267] on div "Settings" at bounding box center [59, 261] width 39 height 33
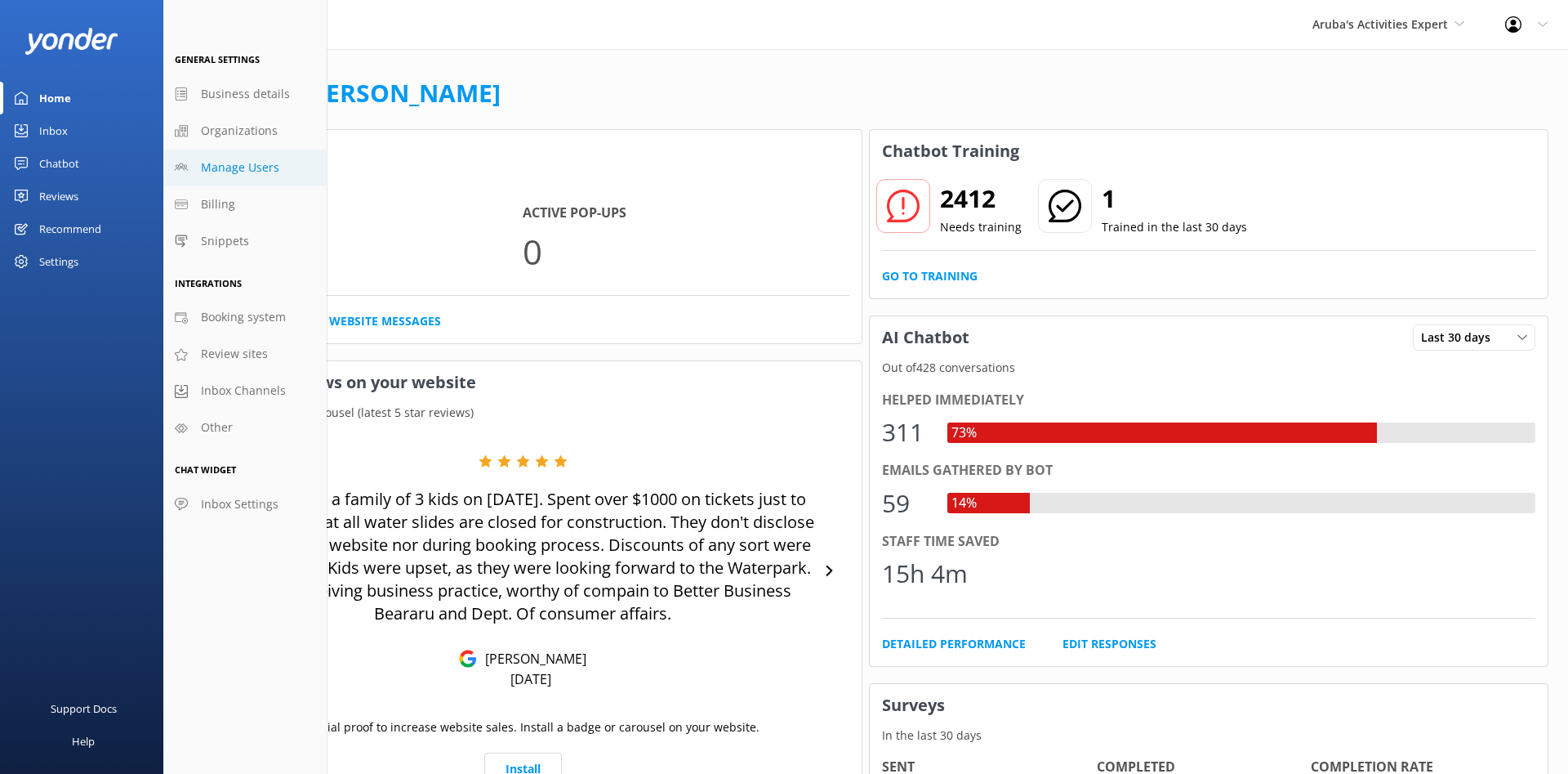
click at [268, 166] on span "Manage Users" at bounding box center [240, 167] width 78 height 18
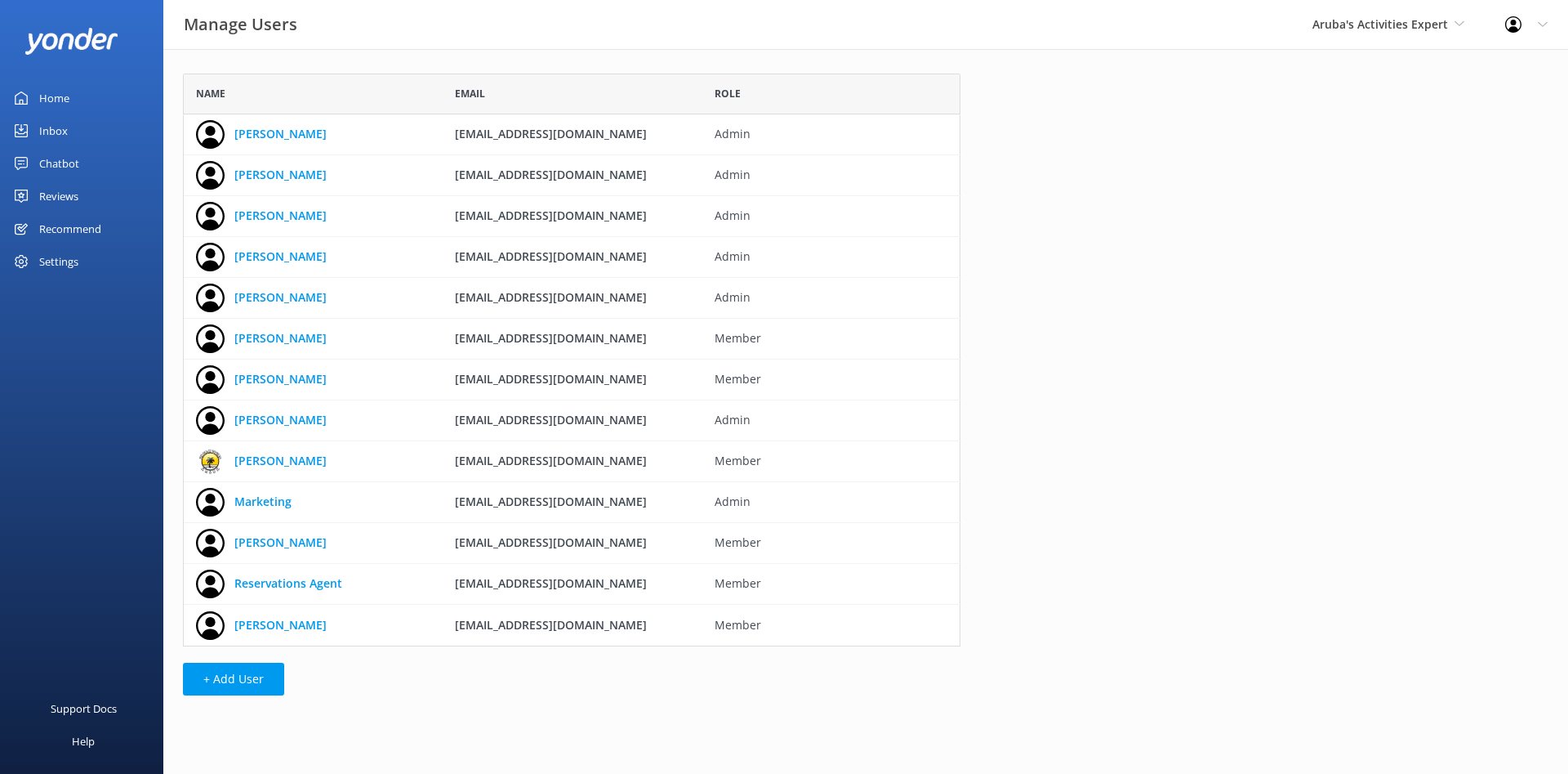
scroll to position [573, 777]
click at [273, 630] on link "[PERSON_NAME]" at bounding box center [280, 624] width 93 height 18
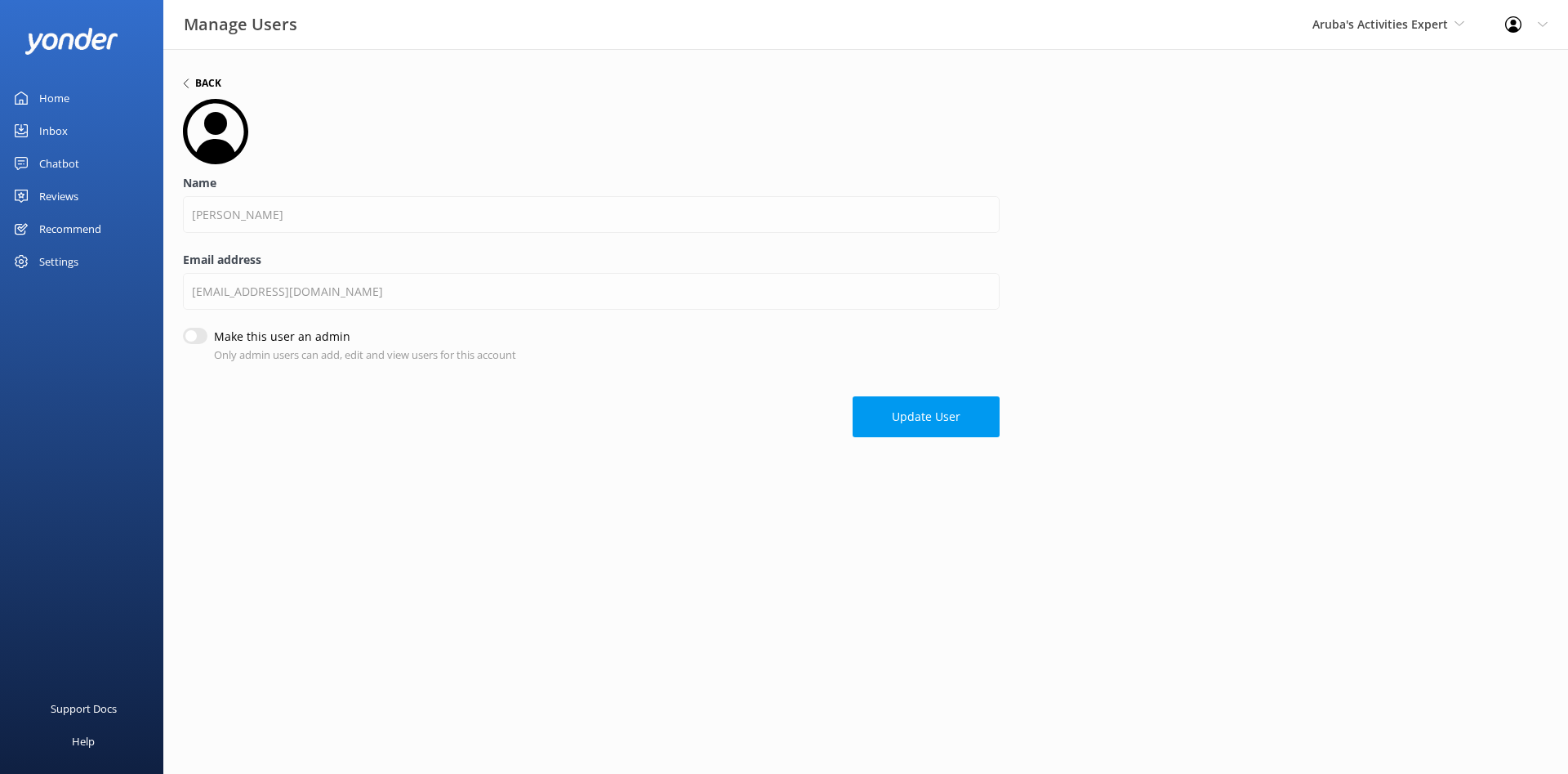
click at [210, 80] on h6 "Back" at bounding box center [208, 83] width 26 height 9
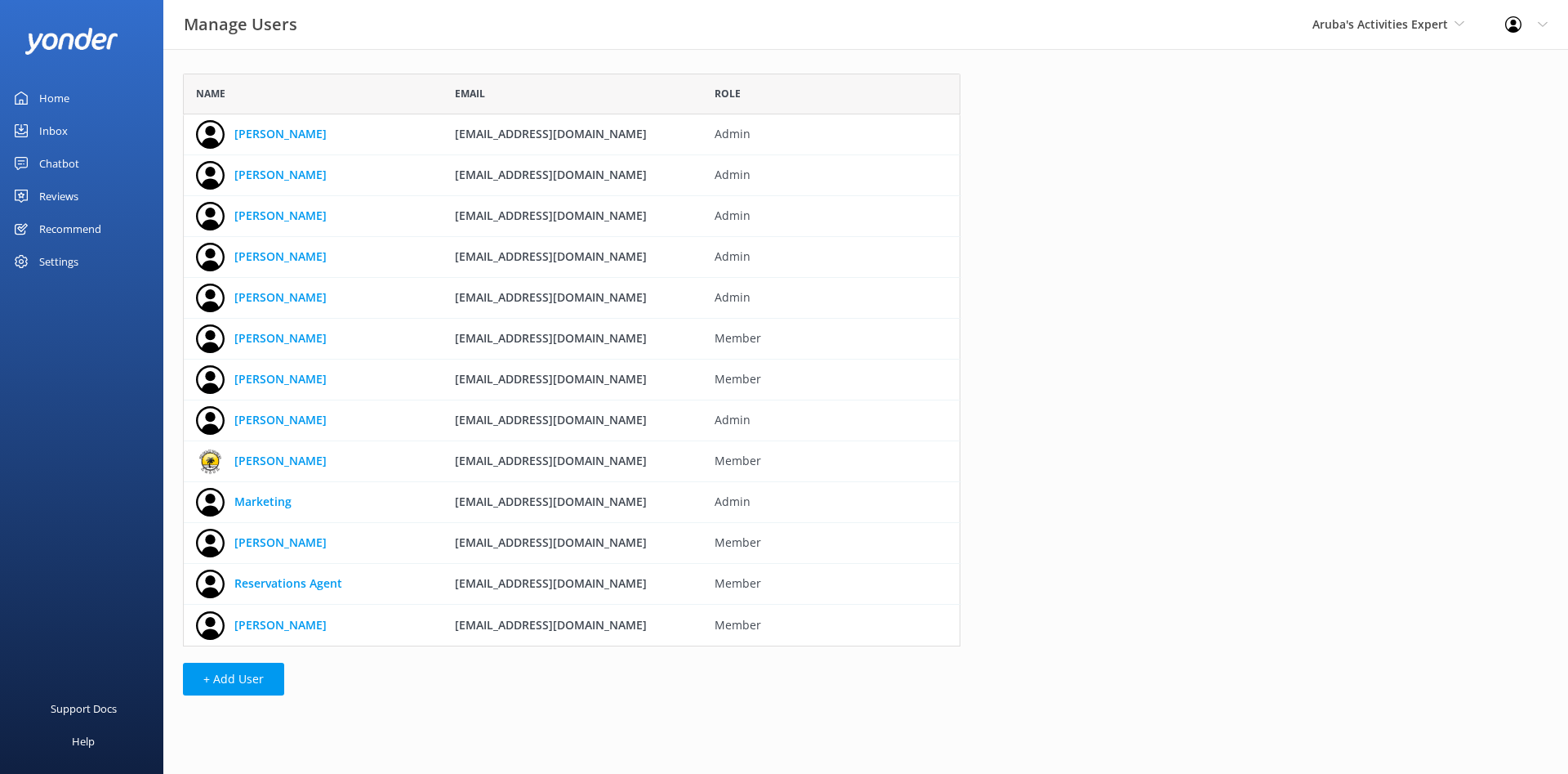
scroll to position [573, 777]
